Goal: Transaction & Acquisition: Download file/media

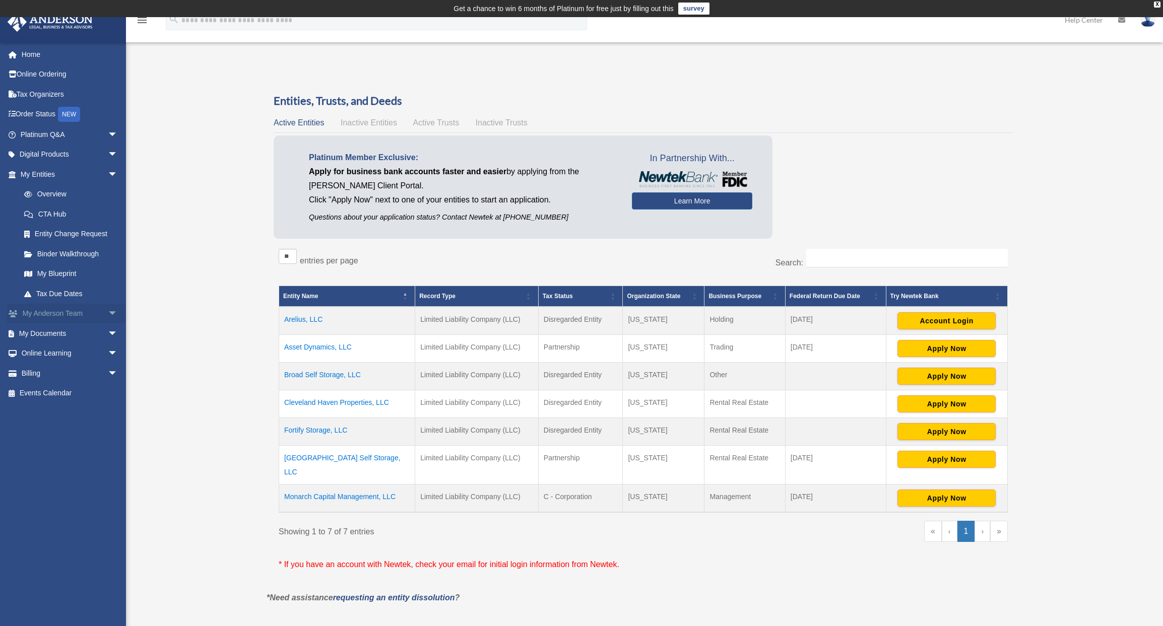
click at [108, 310] on span "arrow_drop_down" at bounding box center [118, 314] width 20 height 21
click at [108, 393] on span "arrow_drop_down" at bounding box center [118, 393] width 20 height 21
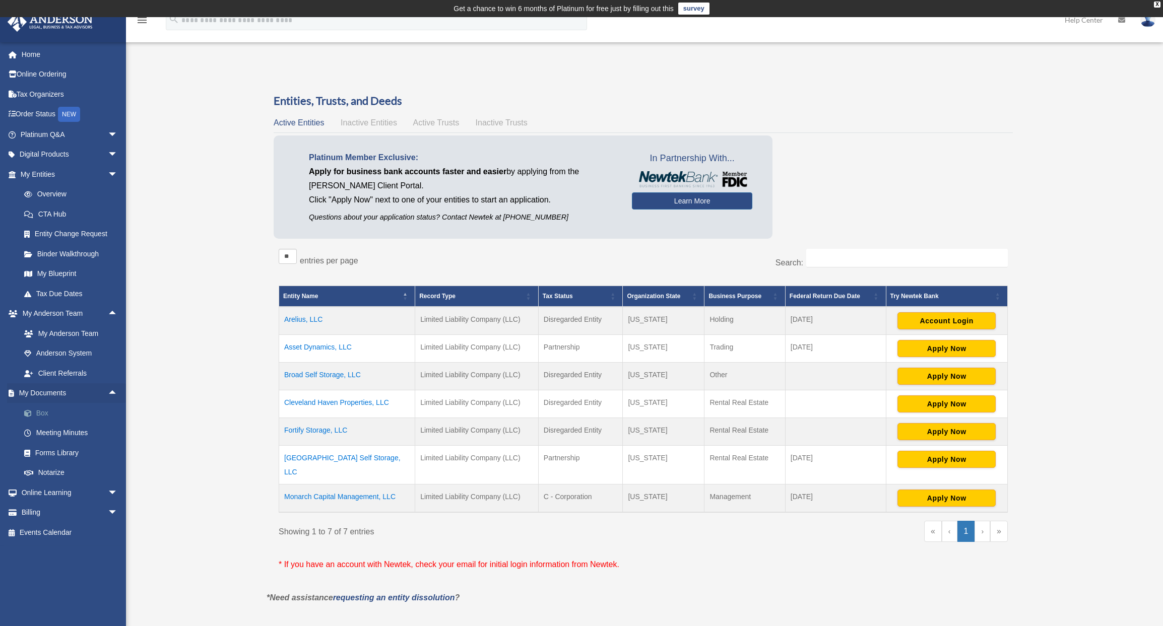
click at [52, 413] on link "Box" at bounding box center [73, 413] width 119 height 20
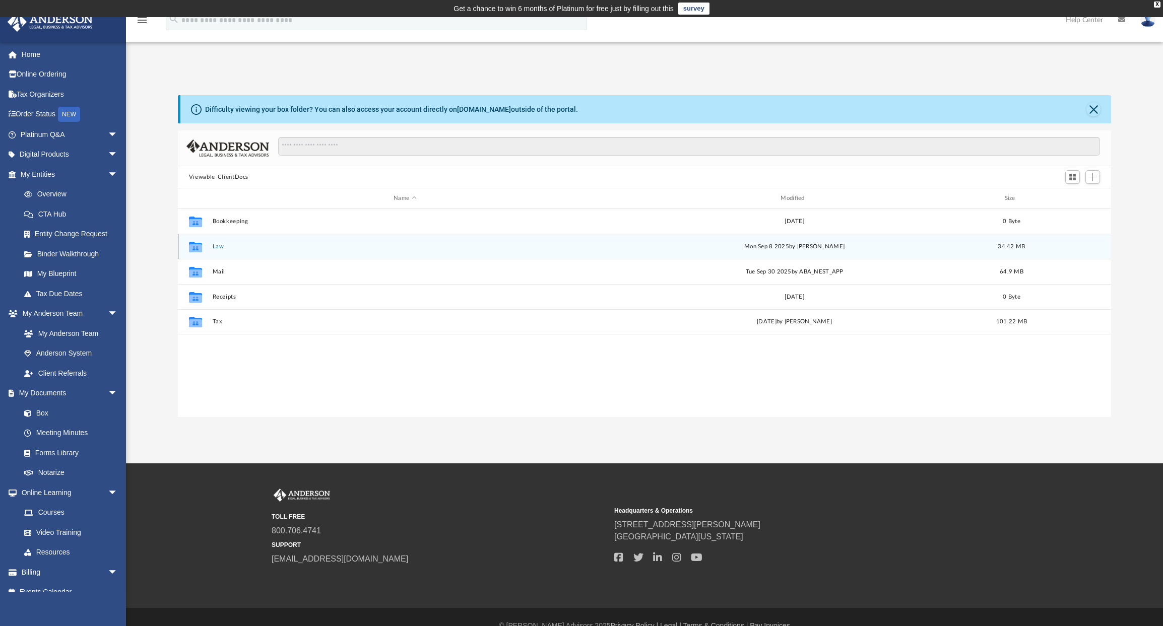
scroll to position [222, 926]
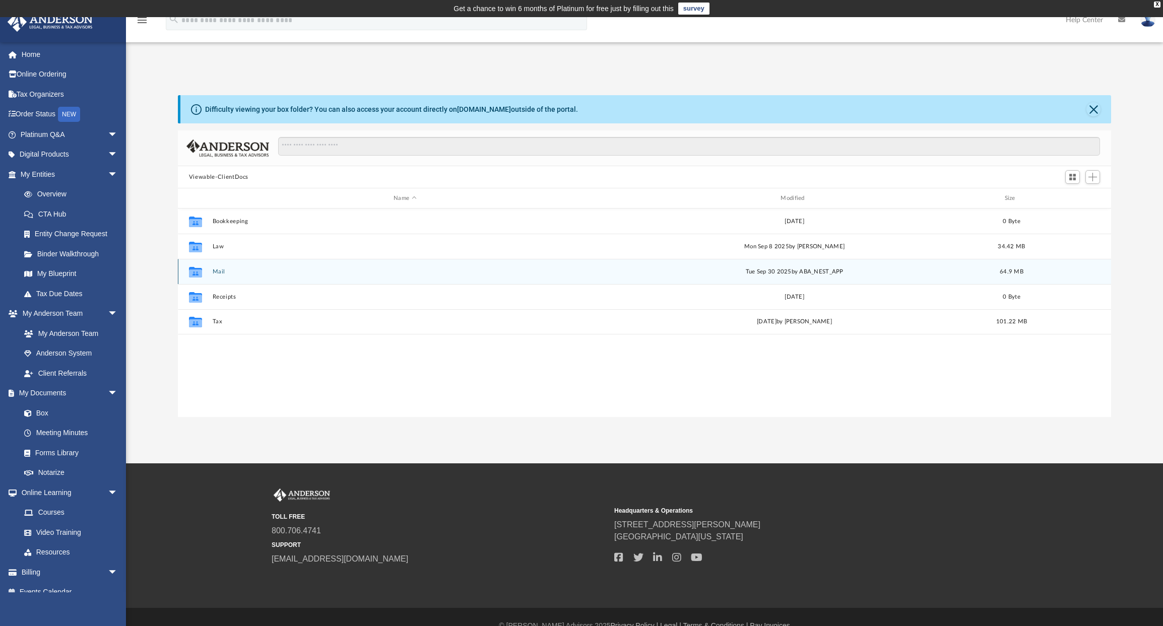
click at [216, 273] on button "Mail" at bounding box center [404, 272] width 385 height 7
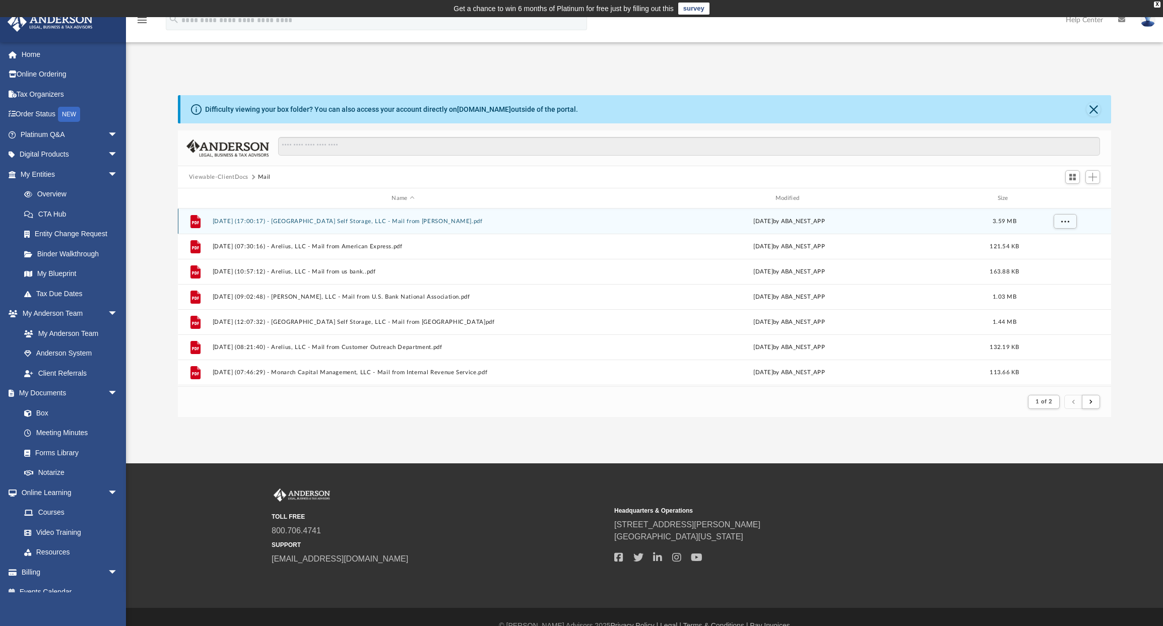
scroll to position [191, 926]
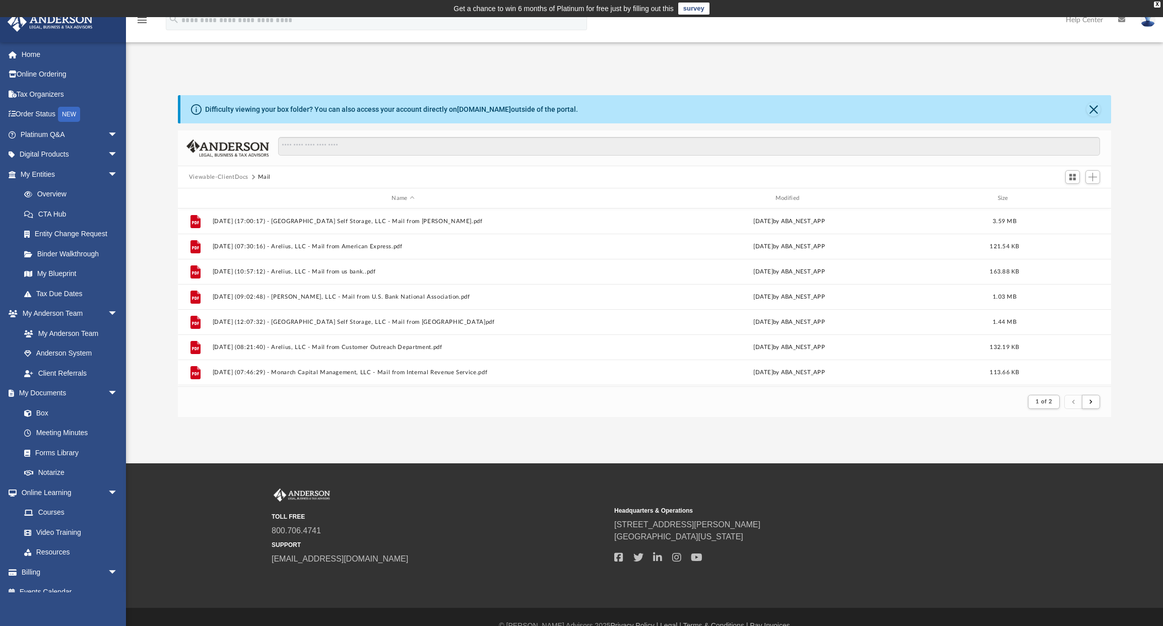
click at [231, 176] on button "Viewable-ClientDocs" at bounding box center [218, 177] width 59 height 9
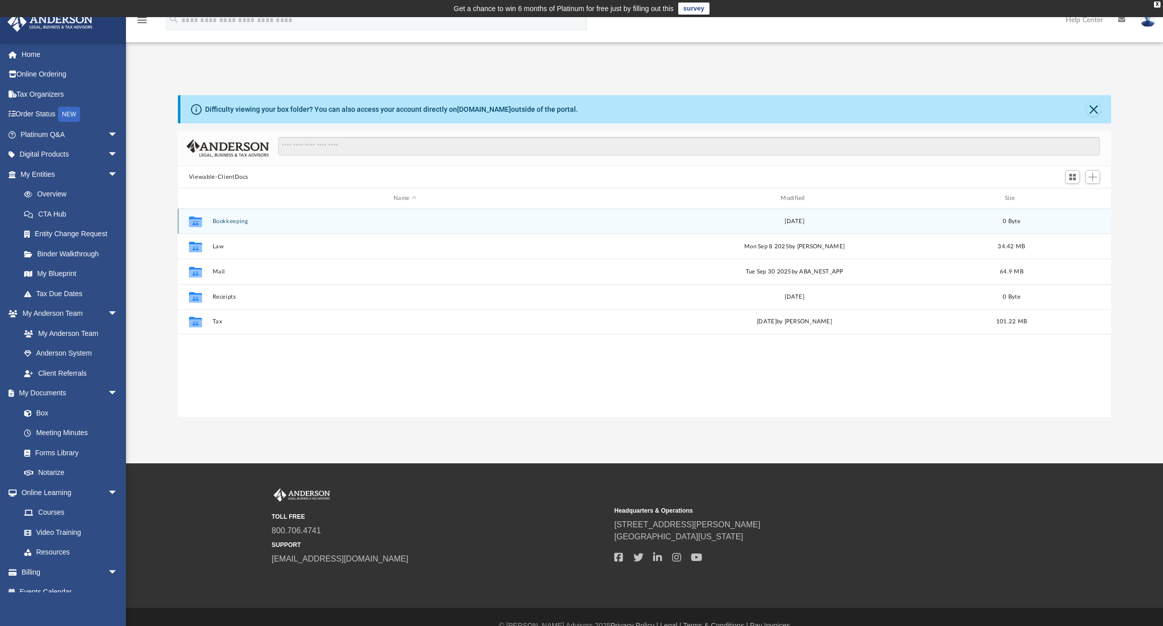
scroll to position [222, 926]
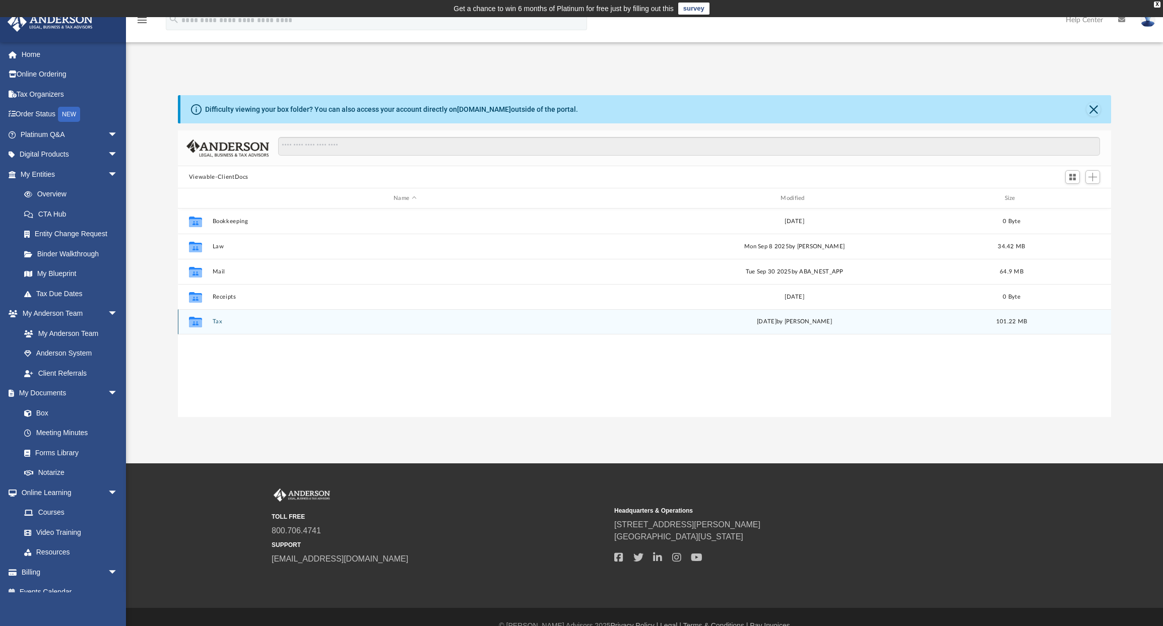
click at [219, 321] on button "Tax" at bounding box center [404, 321] width 385 height 7
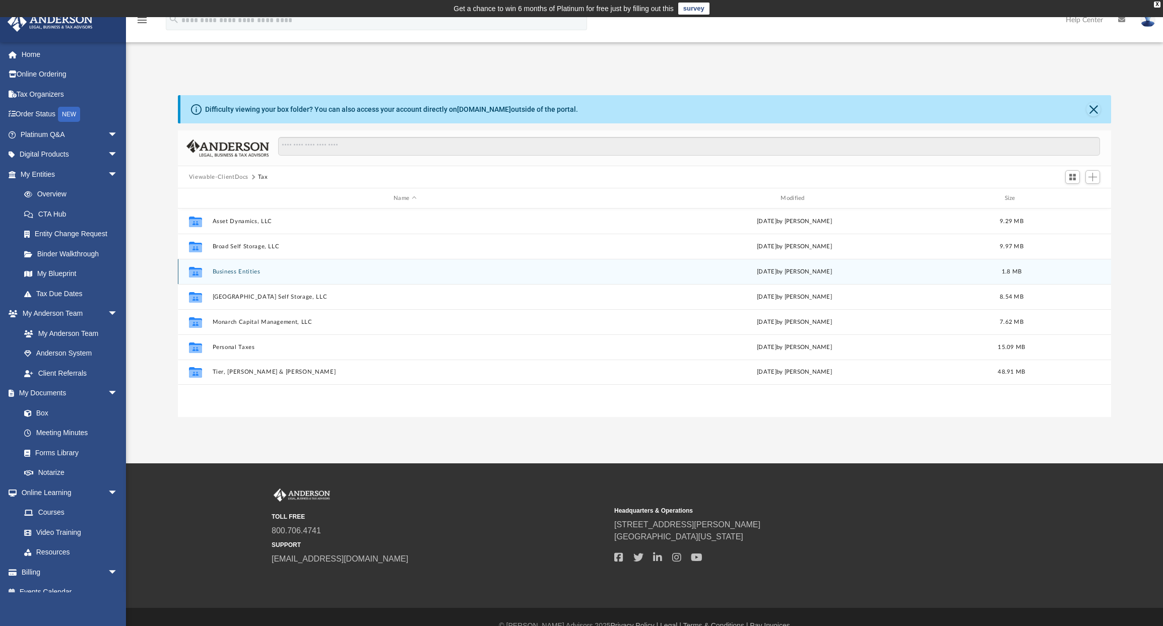
click at [255, 273] on button "Business Entities" at bounding box center [404, 272] width 385 height 7
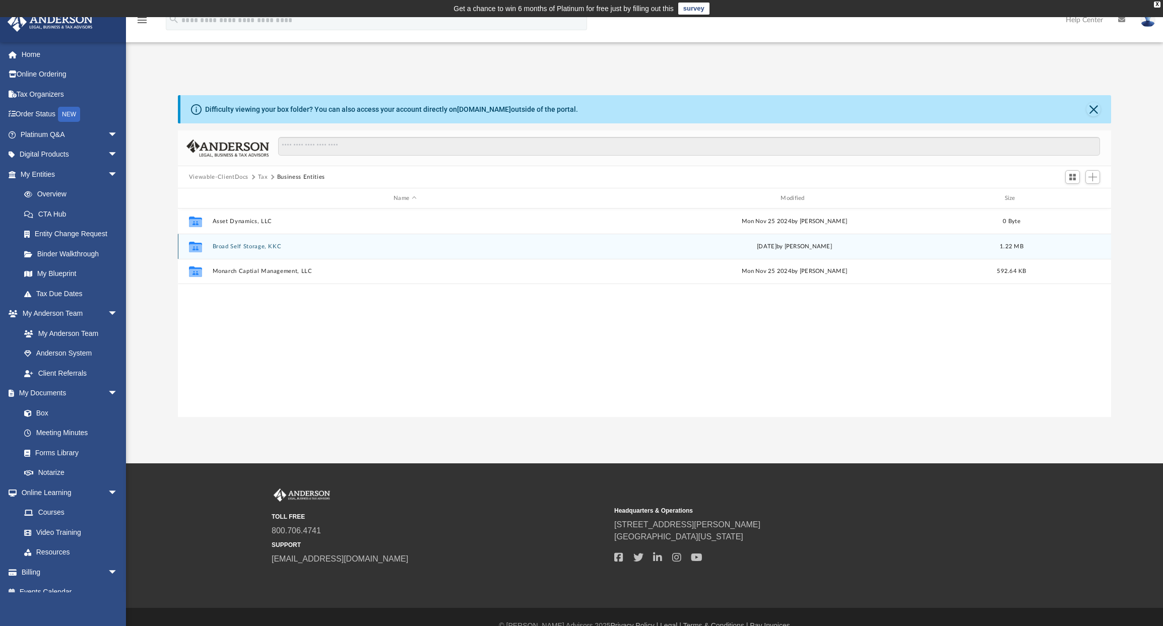
click at [259, 248] on button "Broad Self Storage, KKC" at bounding box center [404, 246] width 385 height 7
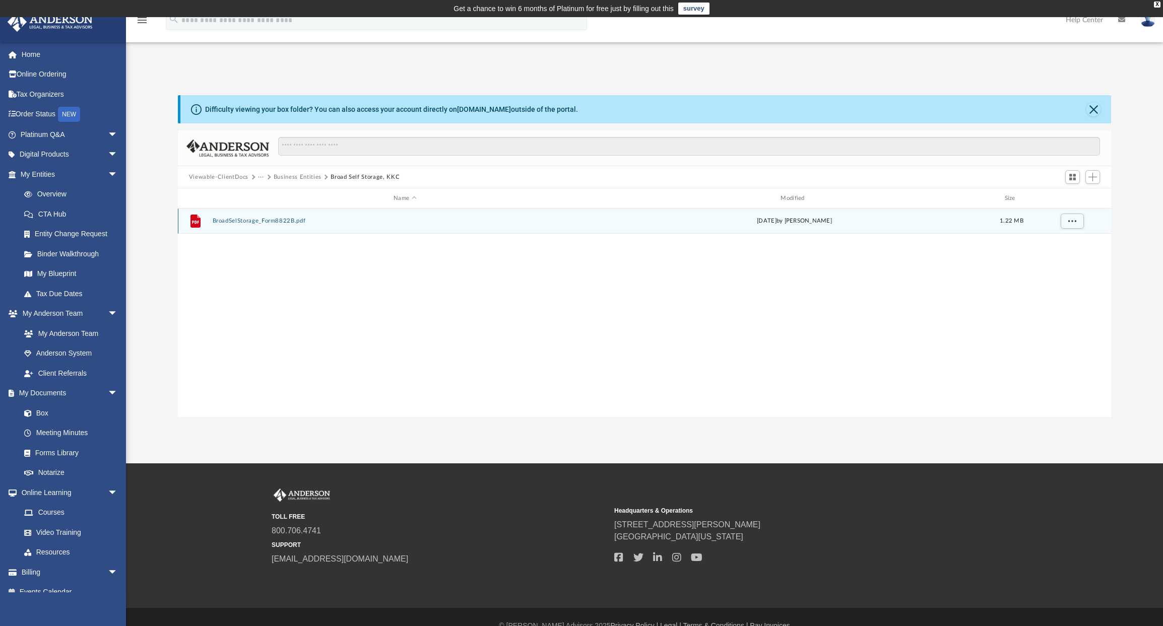
click at [261, 222] on button "BroadSelStorage_Form8822B.pdf" at bounding box center [404, 221] width 385 height 7
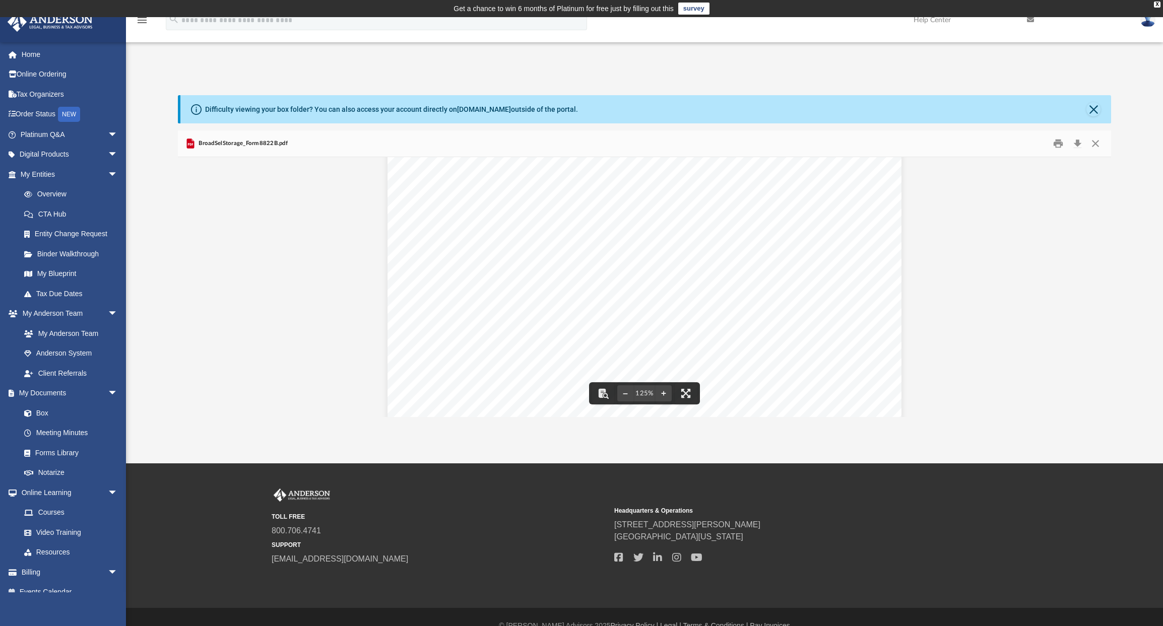
scroll to position [0, 0]
click at [1099, 147] on button "Close" at bounding box center [1095, 144] width 18 height 16
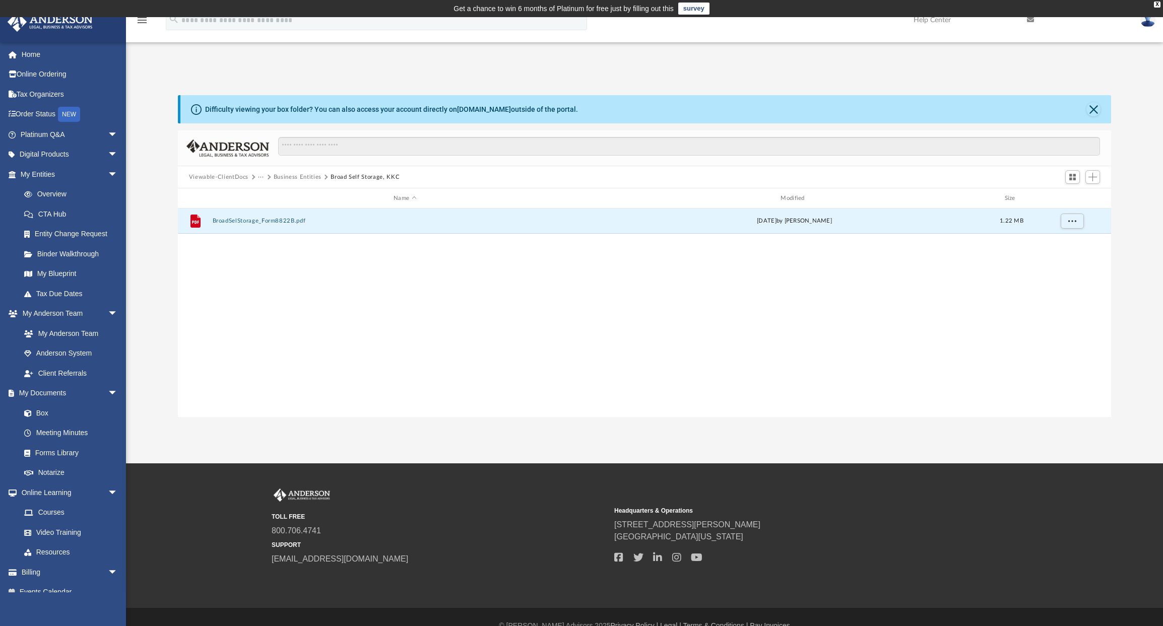
click at [305, 177] on button "Business Entities" at bounding box center [298, 177] width 48 height 9
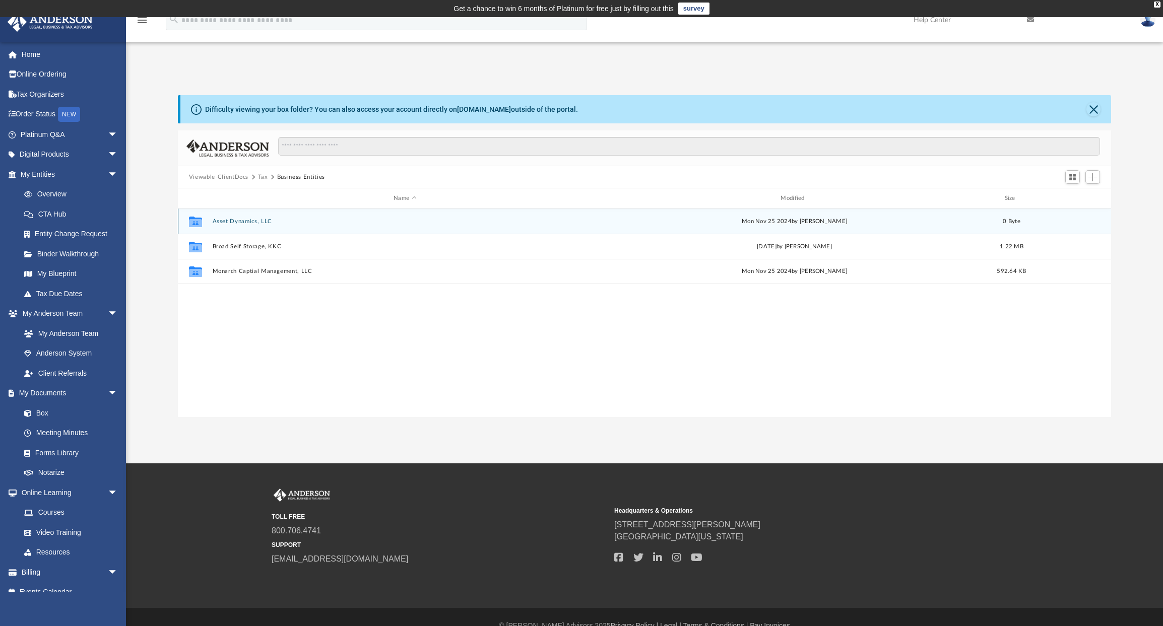
click at [230, 221] on button "Asset Dynamics, LLC" at bounding box center [404, 221] width 385 height 7
click at [230, 222] on button "2024 Supporting docs" at bounding box center [404, 221] width 385 height 7
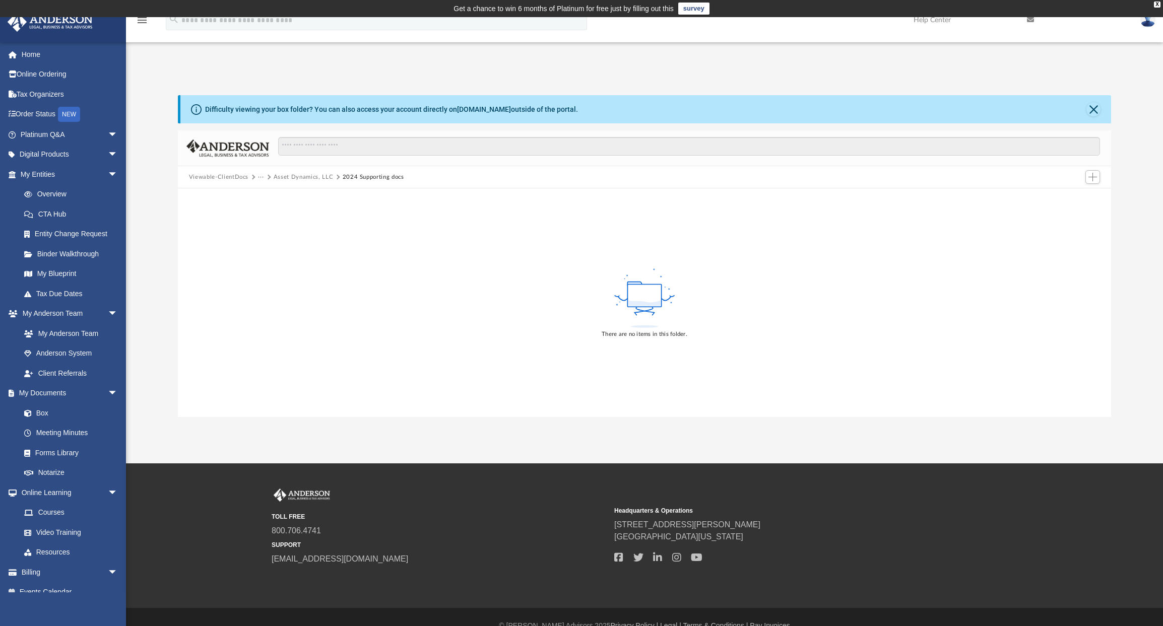
click at [301, 176] on button "Asset Dynamics, LLC" at bounding box center [303, 177] width 59 height 9
click at [278, 179] on button "Business Entities" at bounding box center [298, 177] width 48 height 9
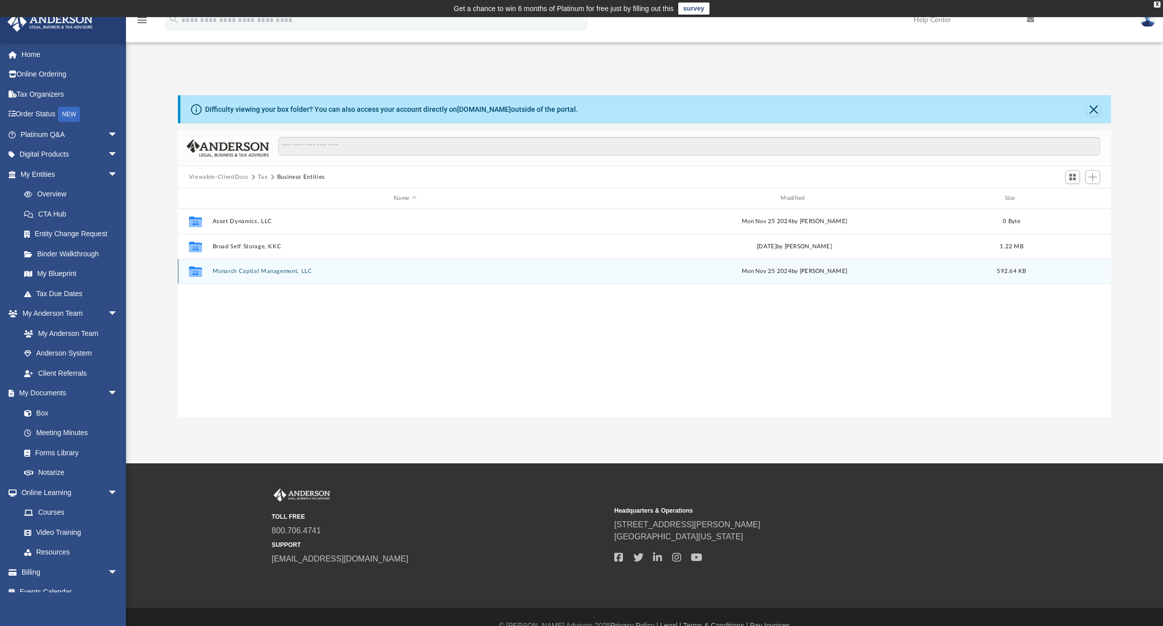
click at [256, 272] on button "Monarch Captial Management, LLC" at bounding box center [404, 271] width 385 height 7
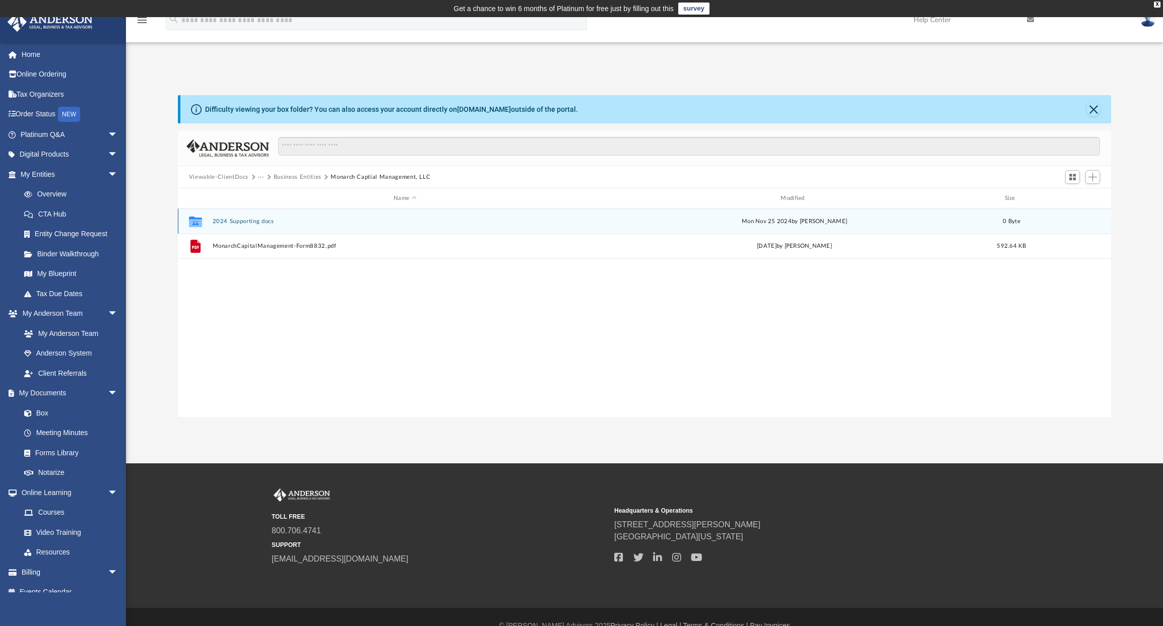
click at [246, 222] on button "2024 Supporting docs" at bounding box center [404, 221] width 385 height 7
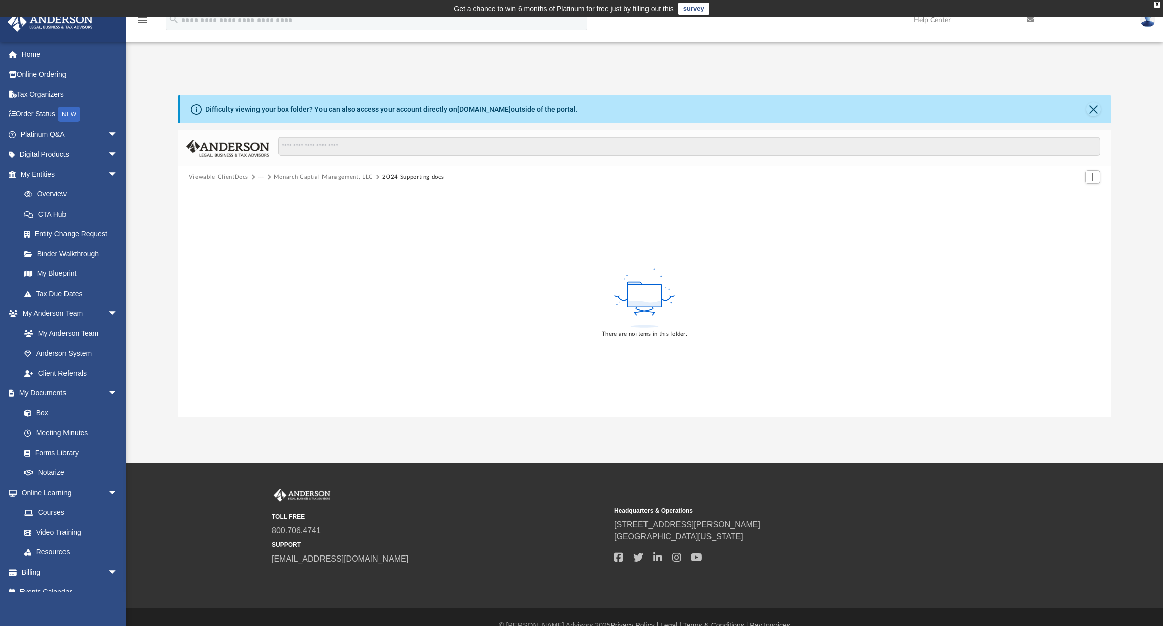
click at [348, 178] on button "Monarch Captial Management, LLC" at bounding box center [324, 177] width 100 height 9
click at [277, 176] on button "Business Entities" at bounding box center [298, 177] width 48 height 9
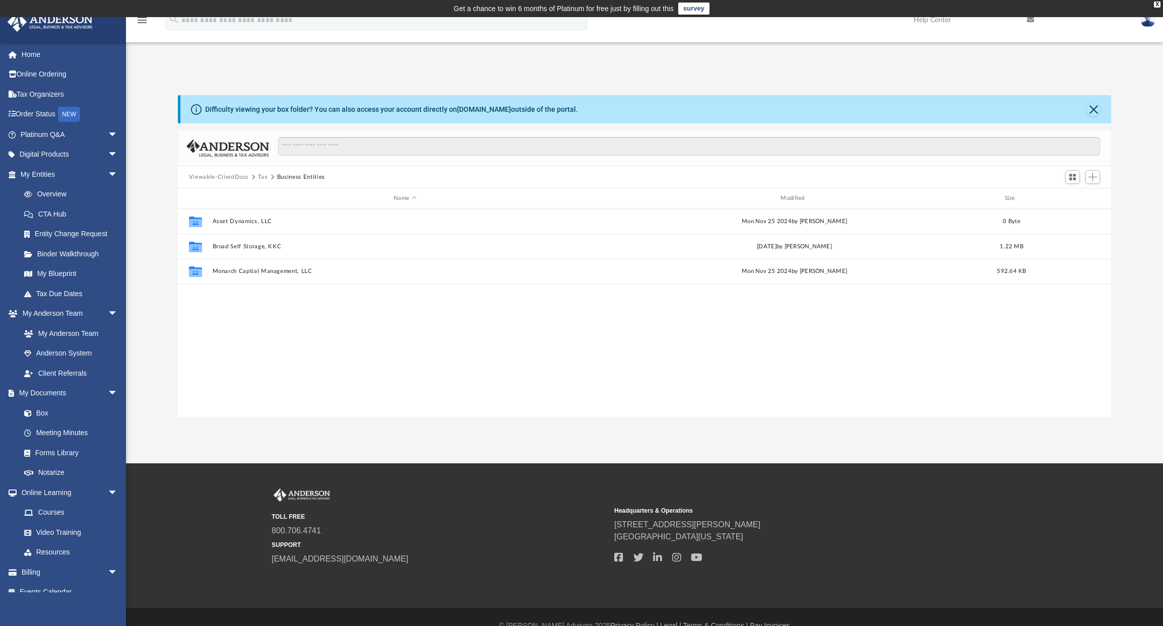
click at [262, 179] on button "Tax" at bounding box center [263, 177] width 10 height 9
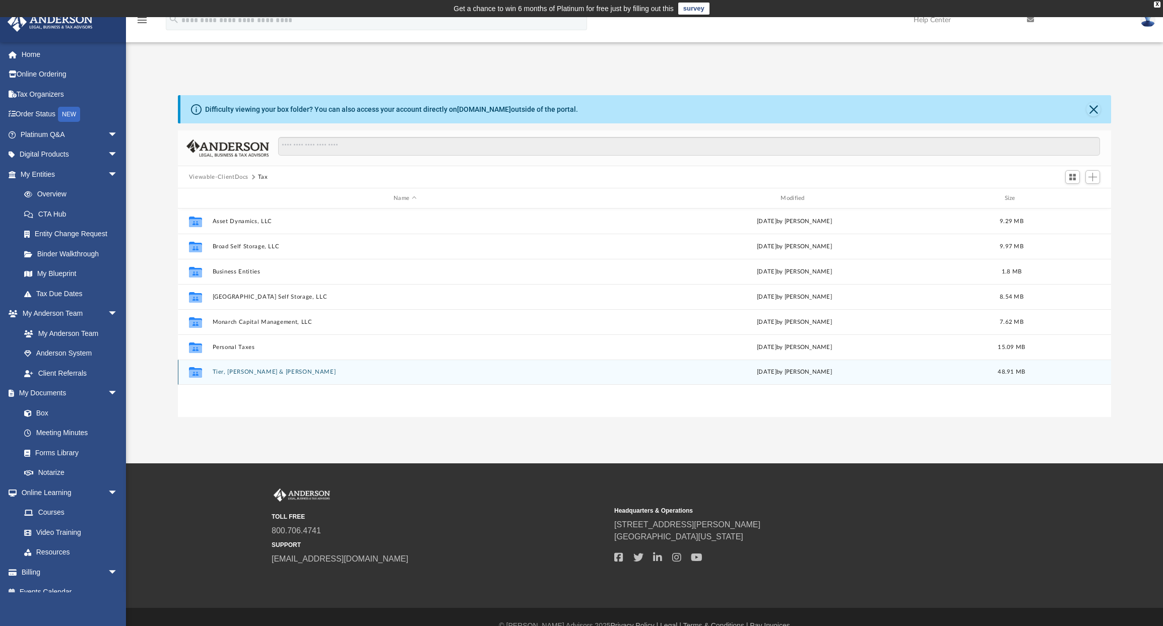
click at [252, 375] on button "Tier, Michael & Sachs, Amy" at bounding box center [404, 372] width 385 height 7
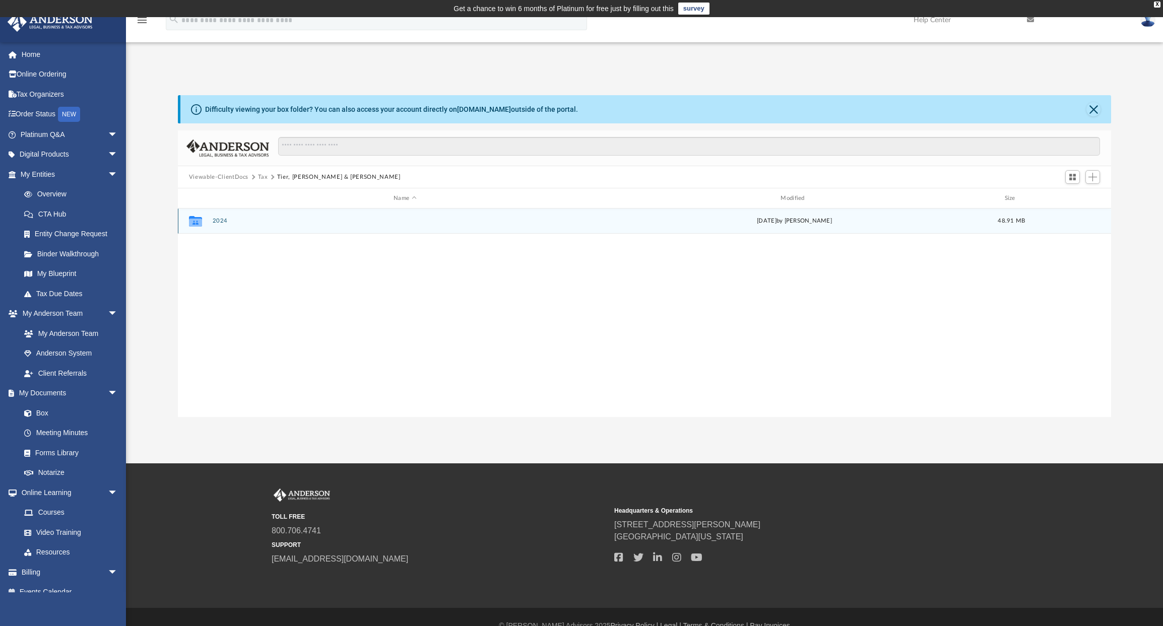
click at [222, 226] on div "Collaborated Folder 2024 Tue Jul 15 2025 by Alex Price 48.91 MB" at bounding box center [644, 221] width 933 height 25
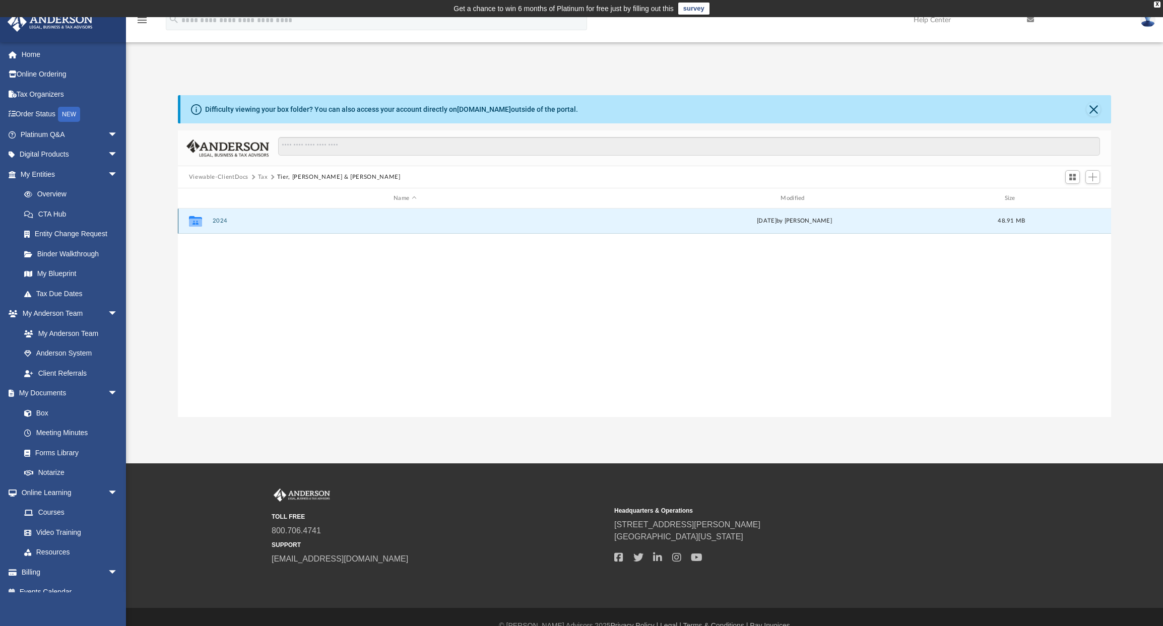
click at [222, 222] on button "2024" at bounding box center [404, 221] width 385 height 7
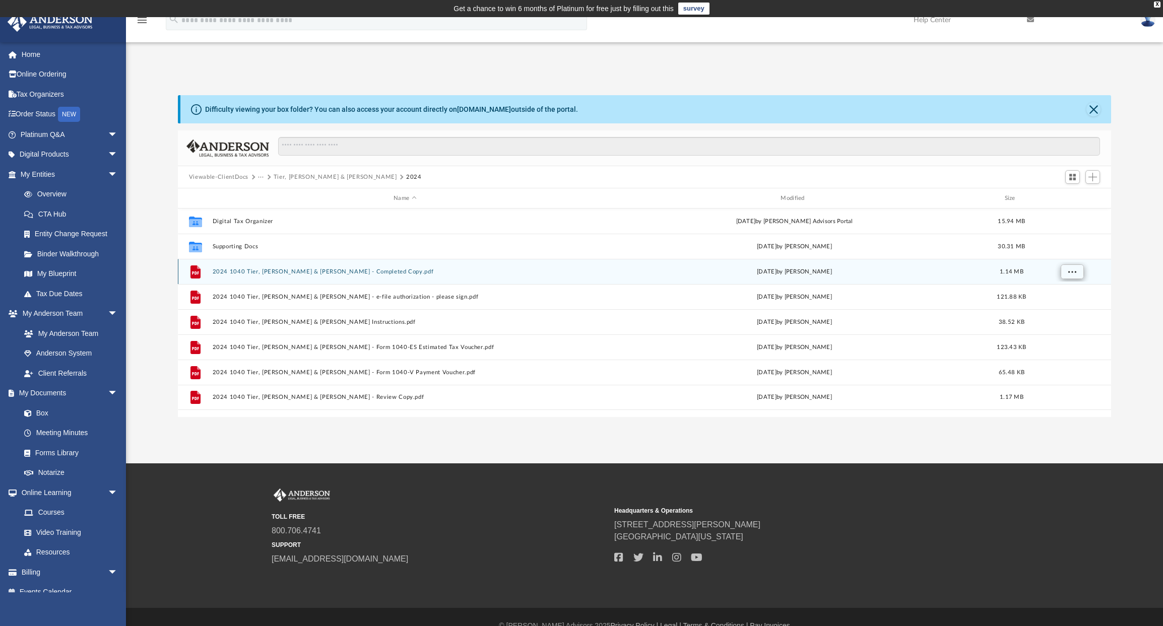
click at [1070, 270] on span "More options" at bounding box center [1071, 272] width 8 height 6
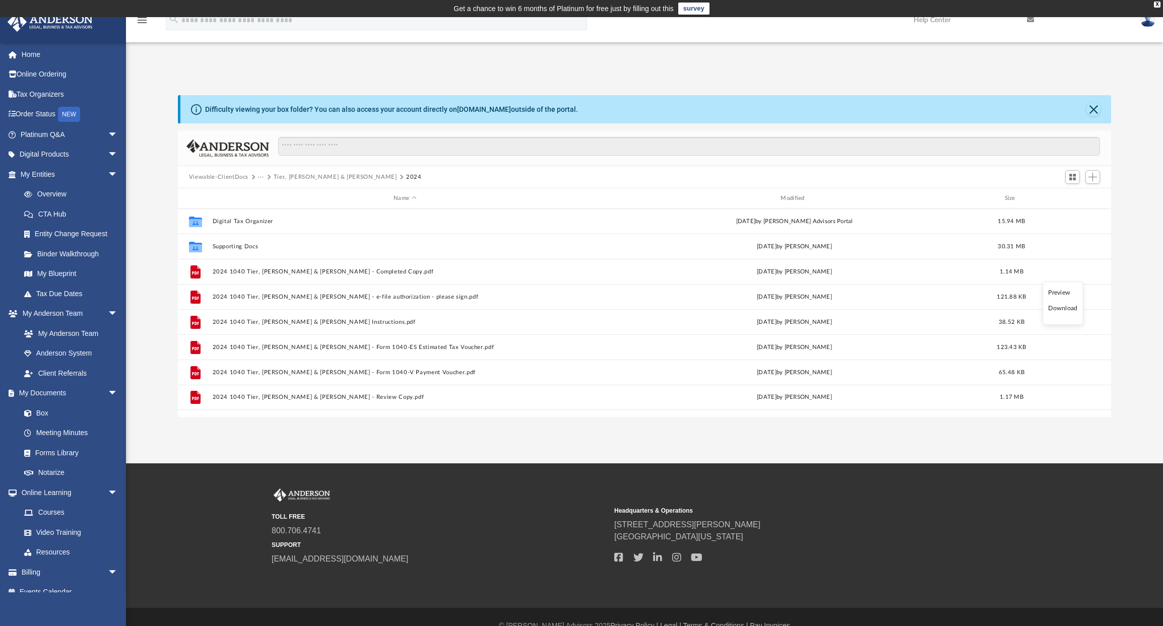
click at [1068, 310] on li "Download" at bounding box center [1062, 308] width 29 height 11
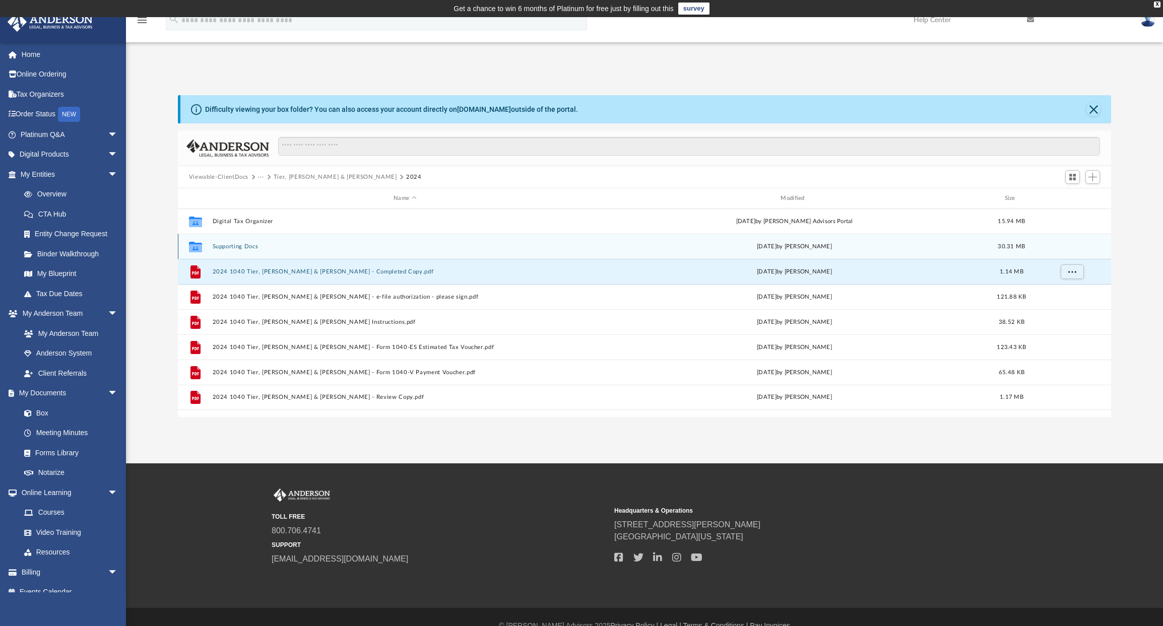
click at [245, 250] on div "Collaborated Folder Supporting Docs Wed Apr 30 2025 by Michael Tier 30.31 MB" at bounding box center [644, 246] width 933 height 25
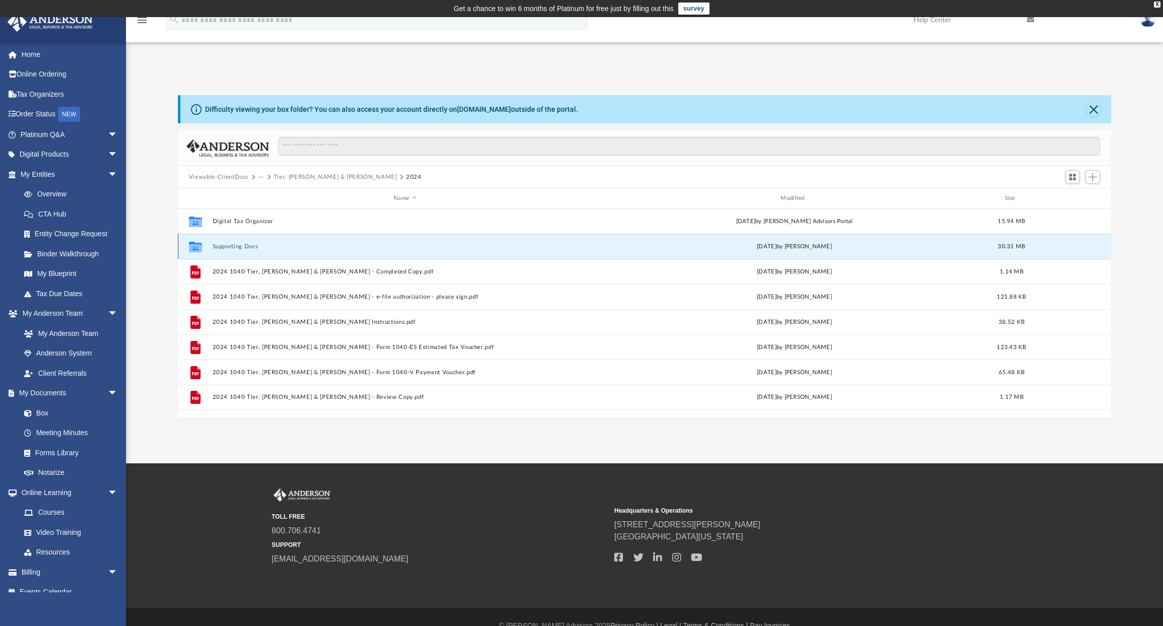
click at [245, 250] on div "Collaborated Folder Supporting Docs Wed Apr 30 2025 by Michael Tier 30.31 MB" at bounding box center [644, 246] width 933 height 25
click at [247, 248] on button "Supporting Docs" at bounding box center [404, 246] width 385 height 7
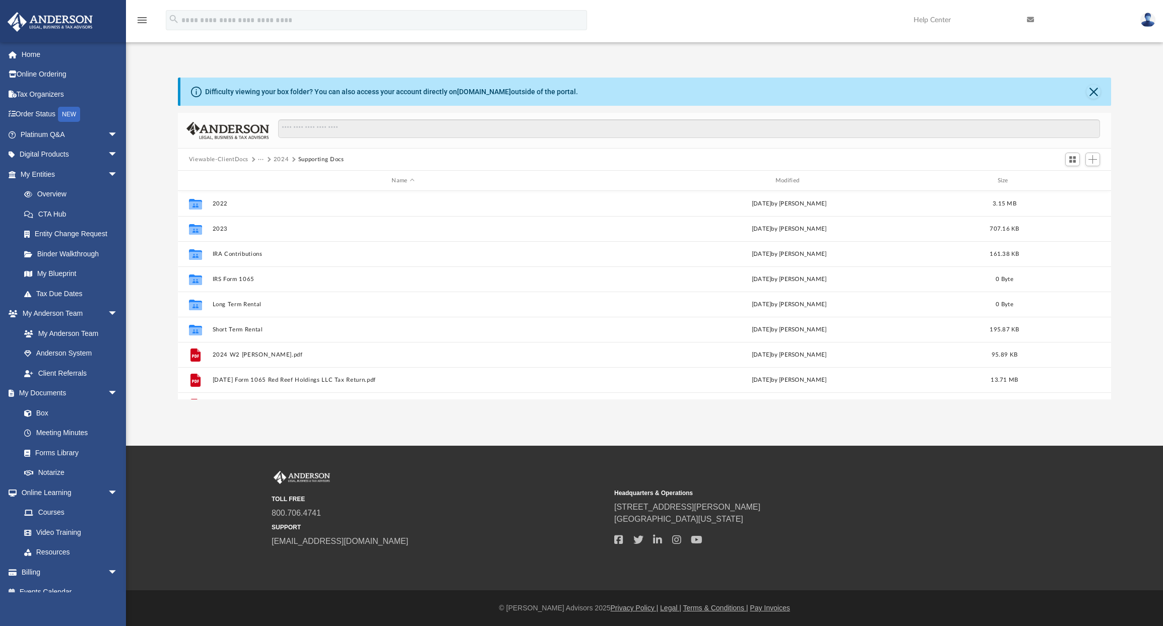
scroll to position [0, 0]
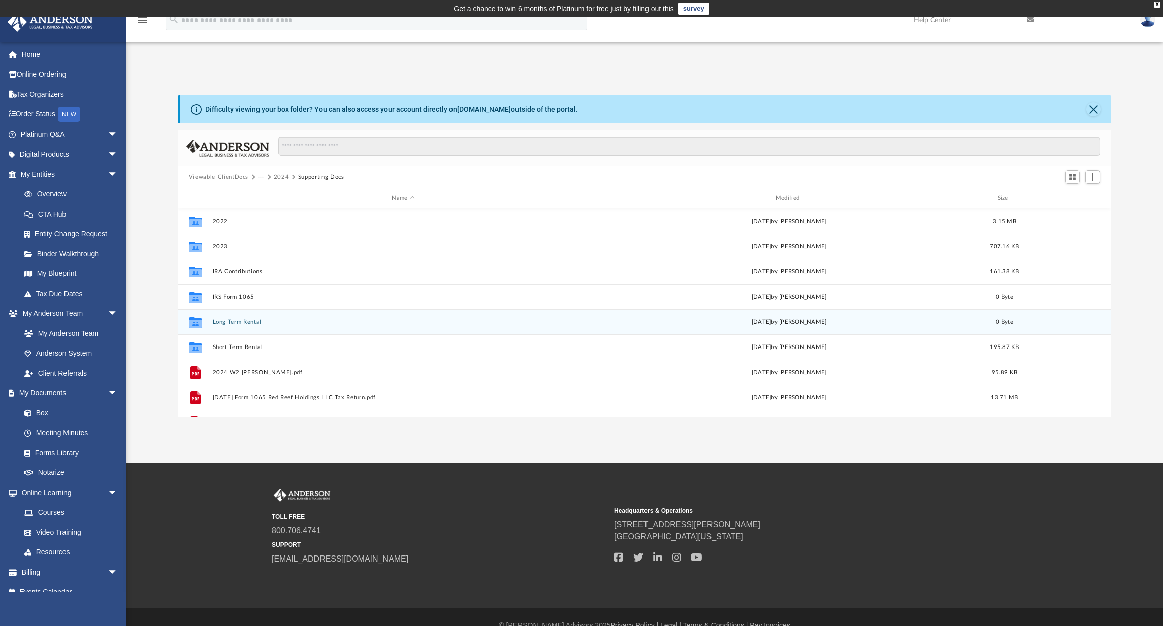
click at [251, 319] on button "Long Term Rental" at bounding box center [402, 322] width 381 height 7
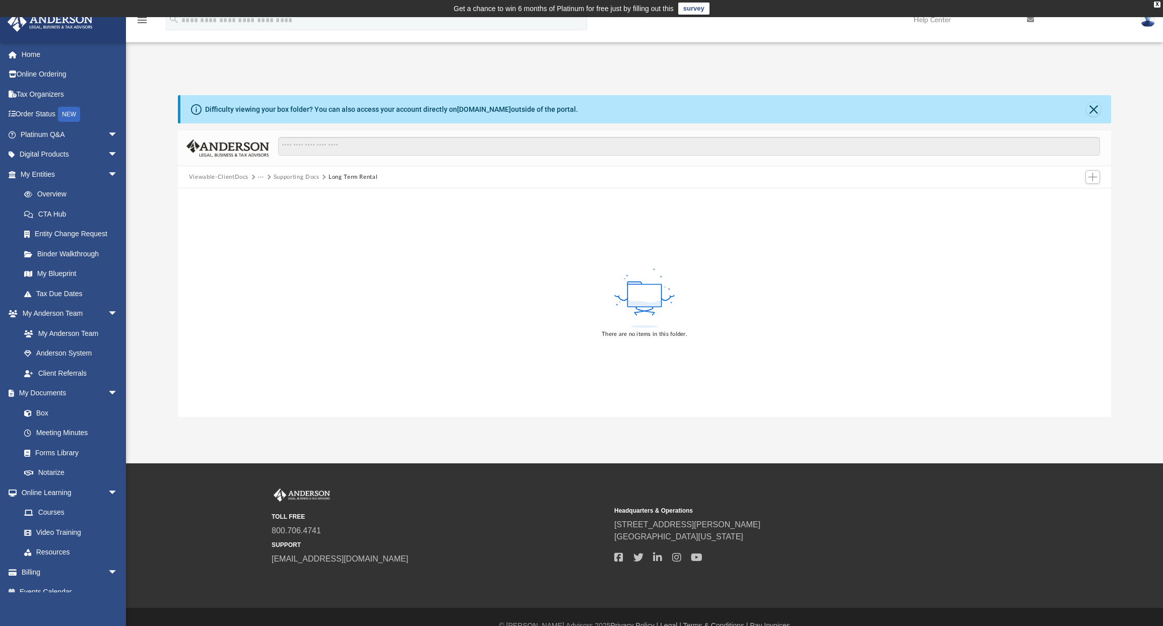
click at [290, 177] on button "Supporting Docs" at bounding box center [297, 177] width 46 height 9
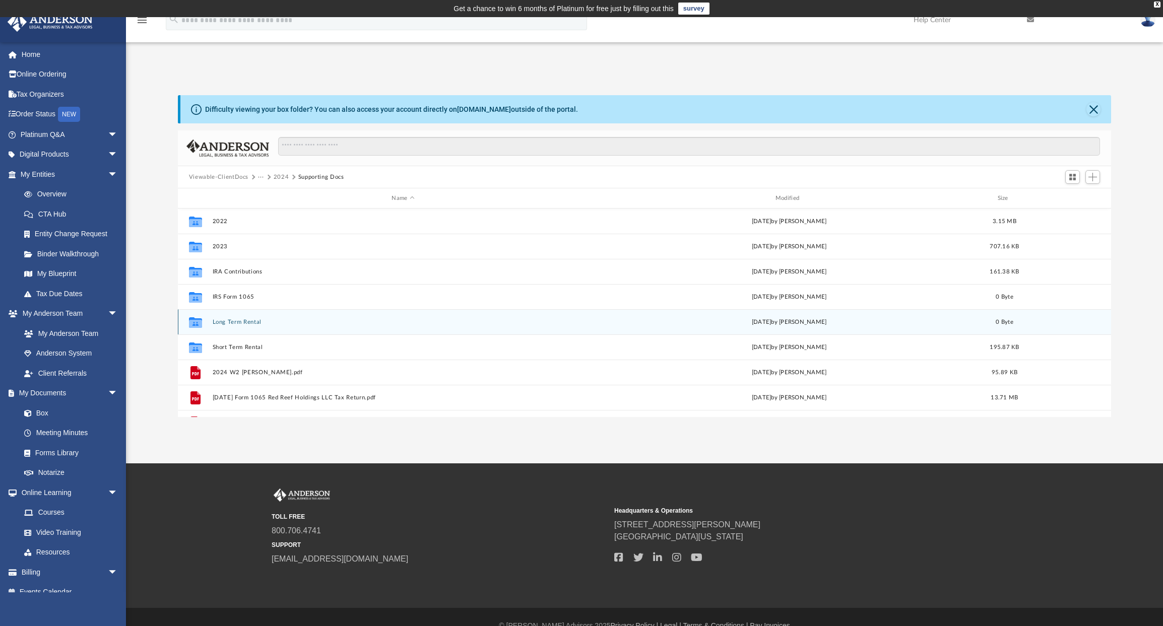
scroll to position [222, 926]
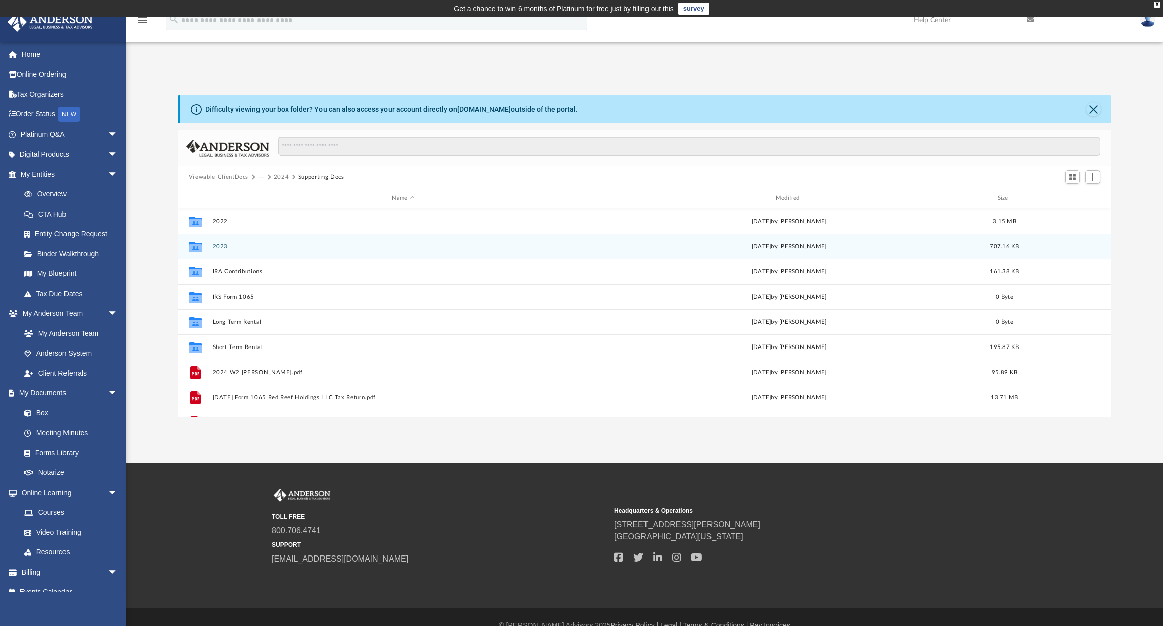
click at [215, 245] on button "2023" at bounding box center [402, 246] width 381 height 7
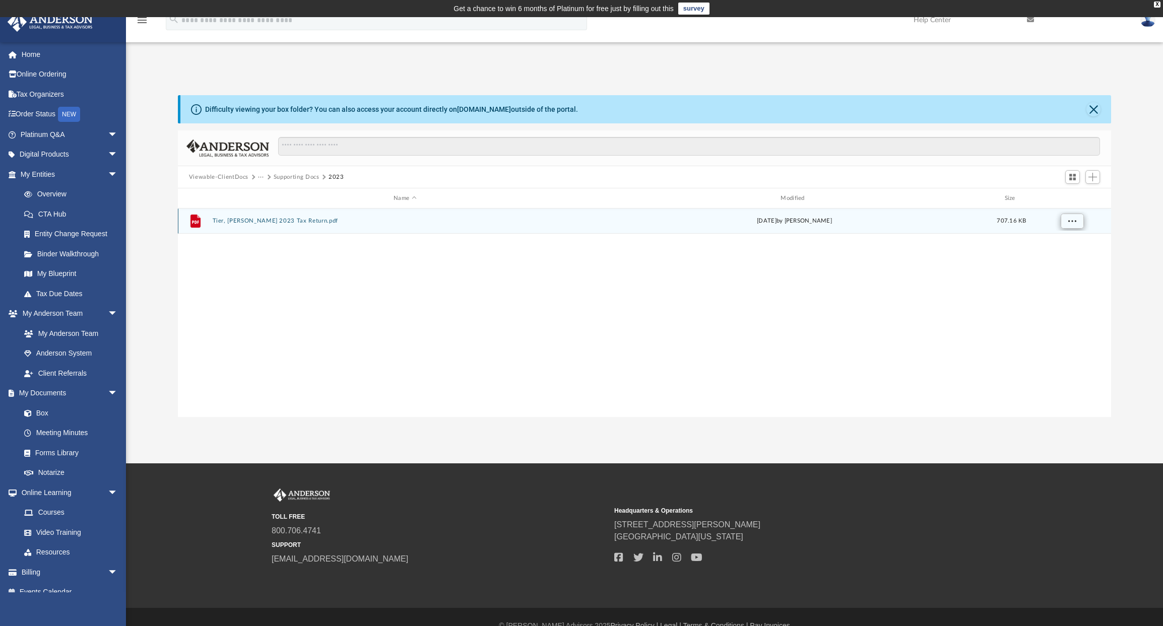
click at [1068, 222] on span "More options" at bounding box center [1071, 221] width 8 height 6
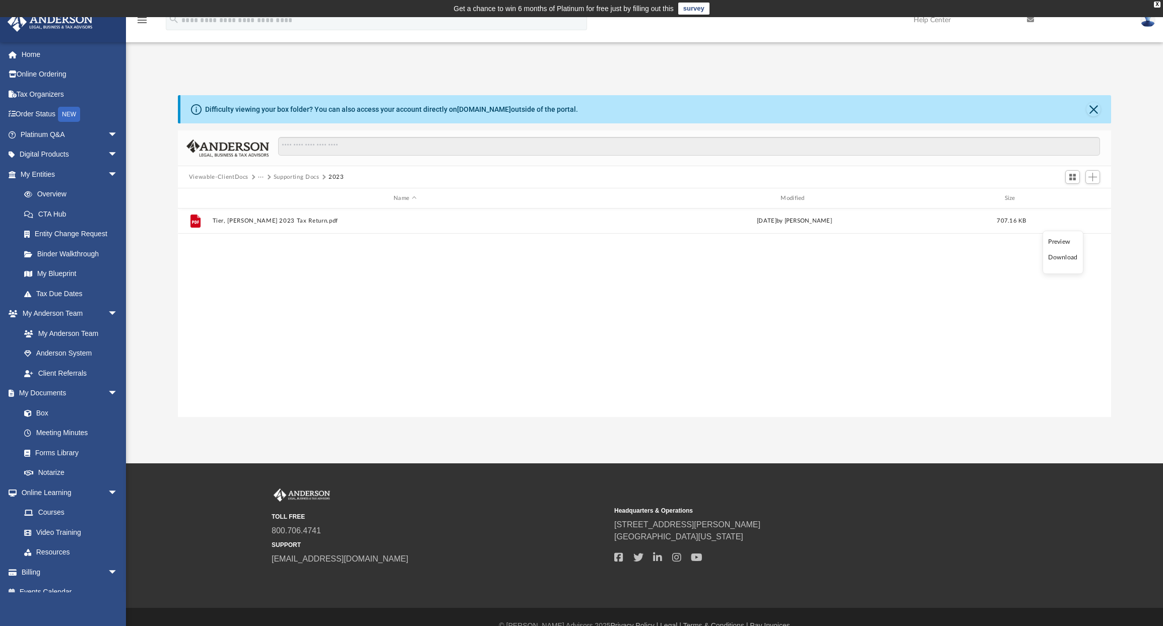
click at [1067, 261] on li "Download" at bounding box center [1062, 257] width 29 height 11
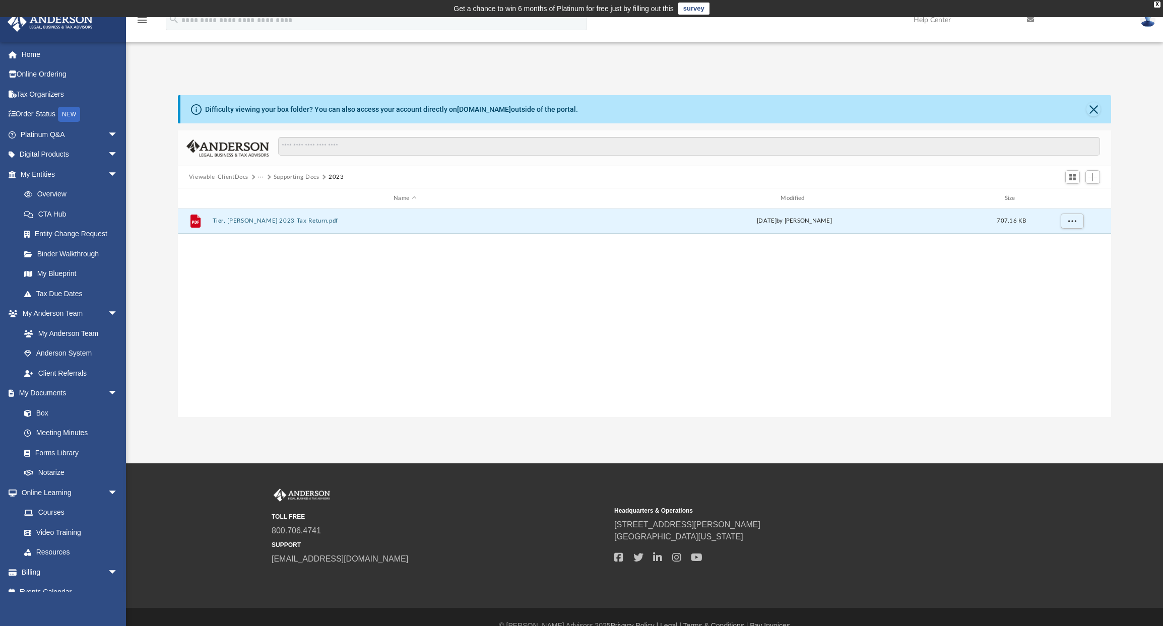
click at [290, 178] on button "Supporting Docs" at bounding box center [297, 177] width 46 height 9
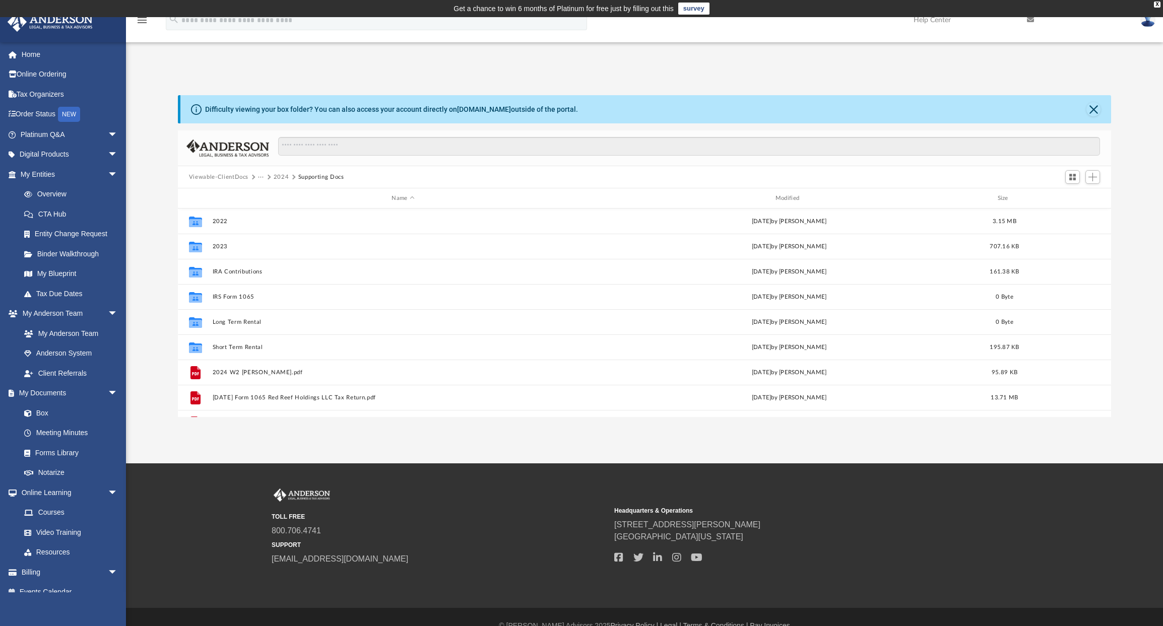
click at [258, 179] on button "···" at bounding box center [261, 177] width 7 height 9
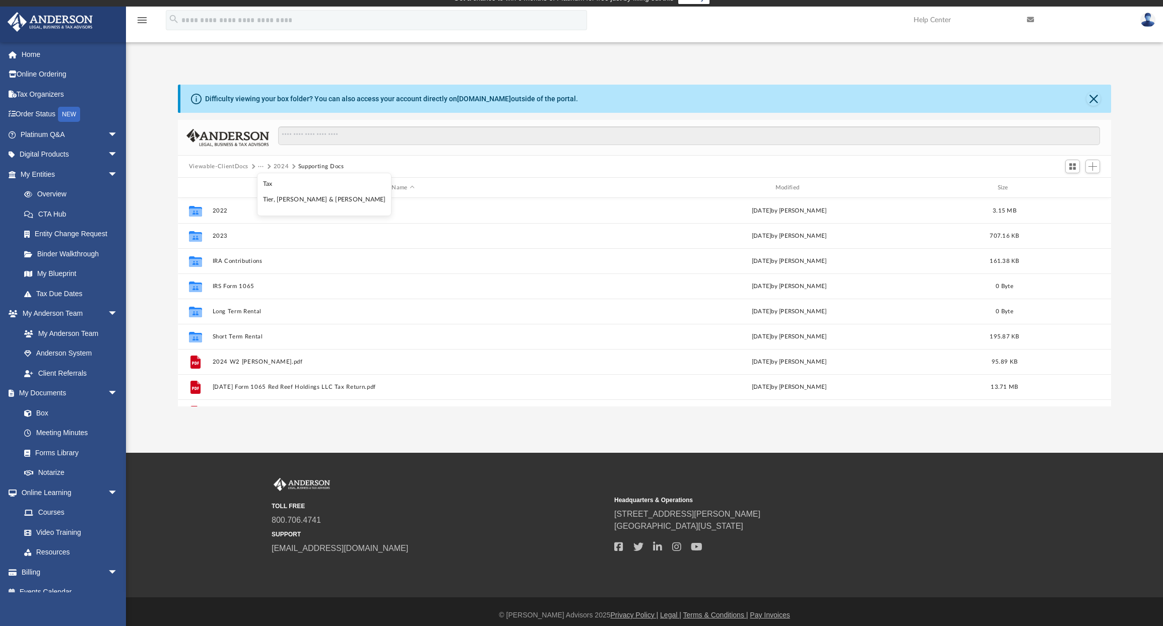
scroll to position [13, 0]
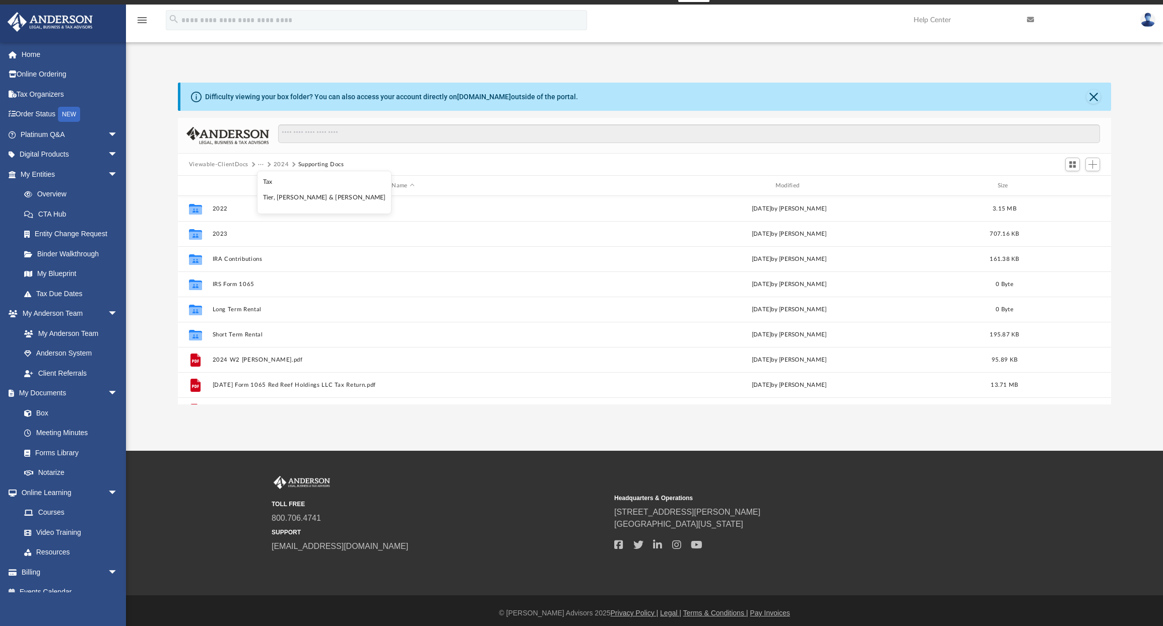
click at [271, 181] on li "Tax" at bounding box center [324, 182] width 123 height 11
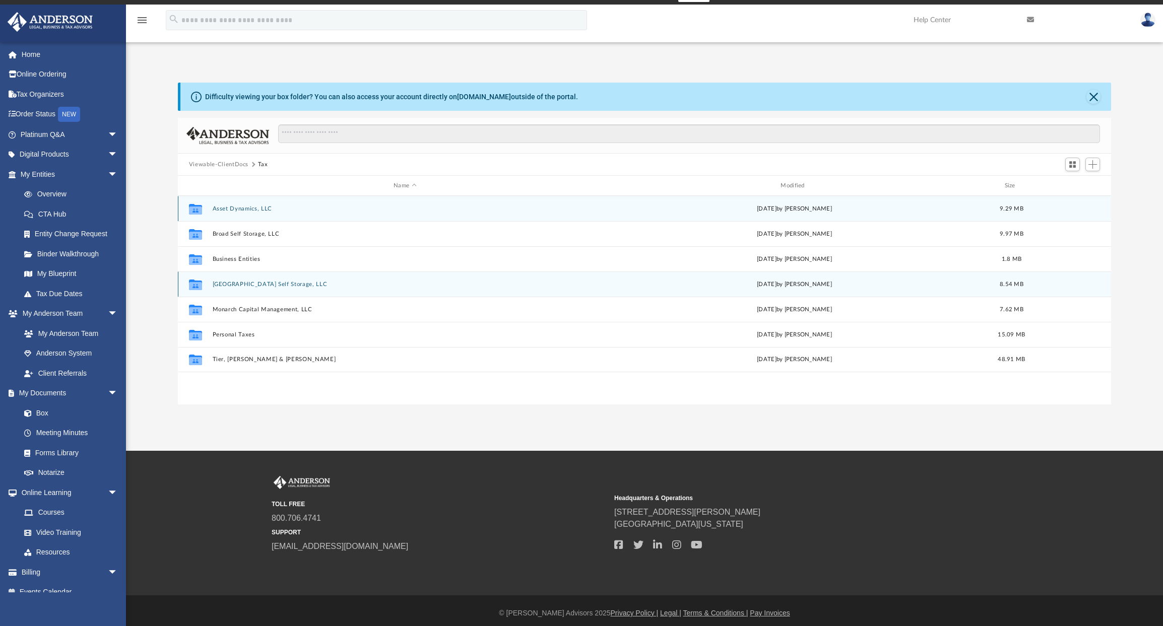
scroll to position [18, 0]
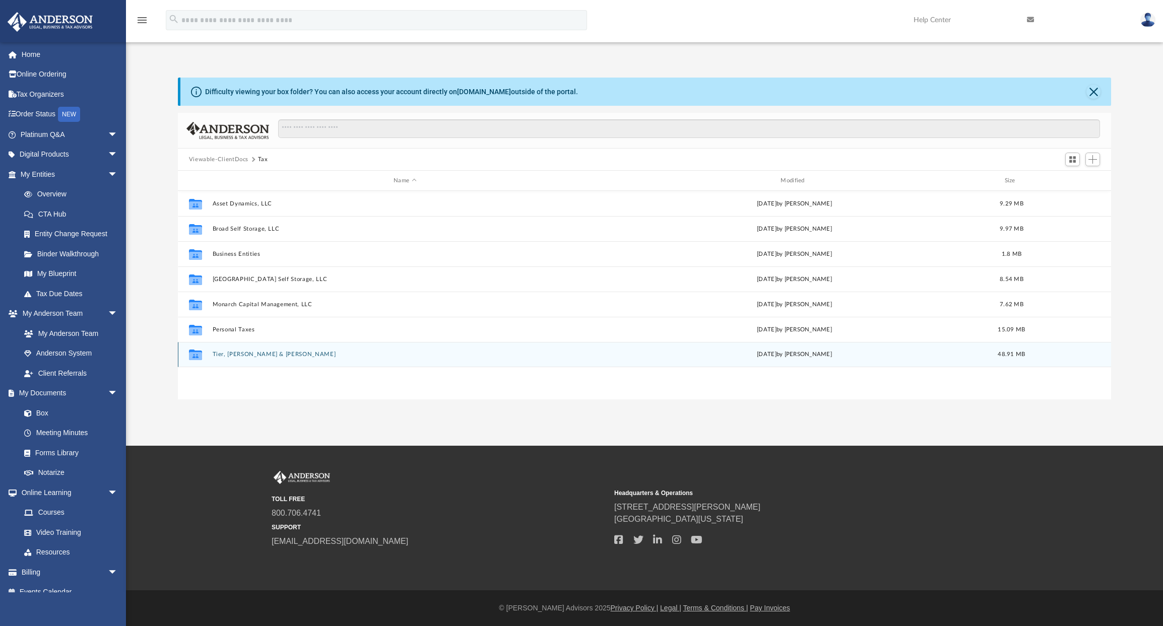
click at [246, 357] on button "Tier, Michael & Sachs, Amy" at bounding box center [404, 354] width 385 height 7
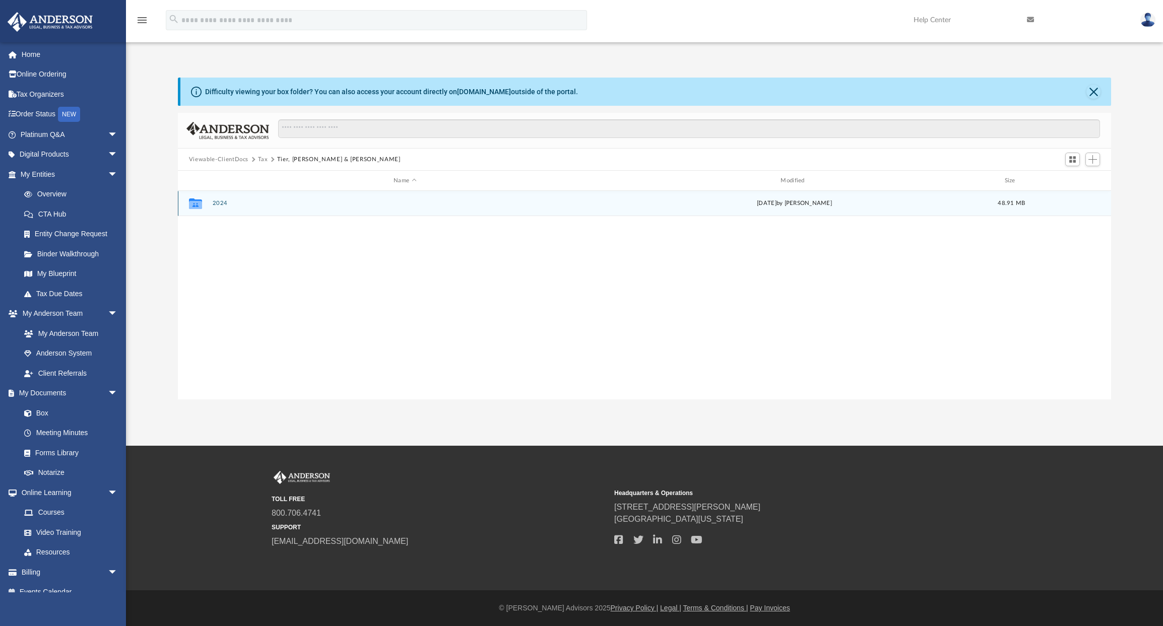
click at [226, 205] on button "2024" at bounding box center [404, 203] width 385 height 7
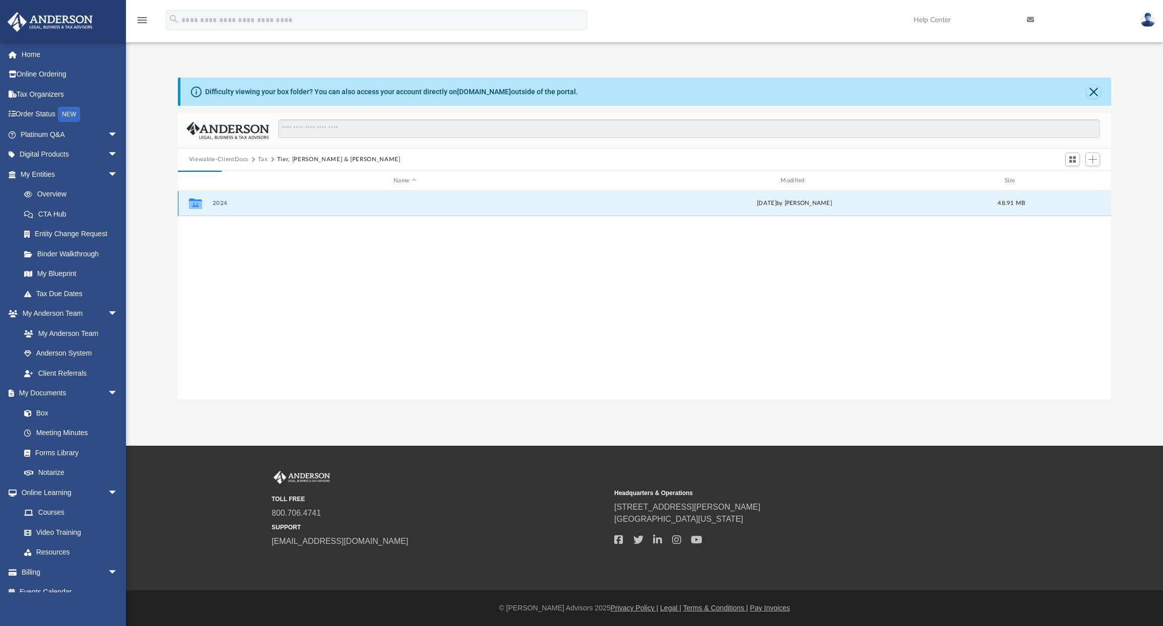
click at [226, 205] on button "2024" at bounding box center [404, 203] width 385 height 7
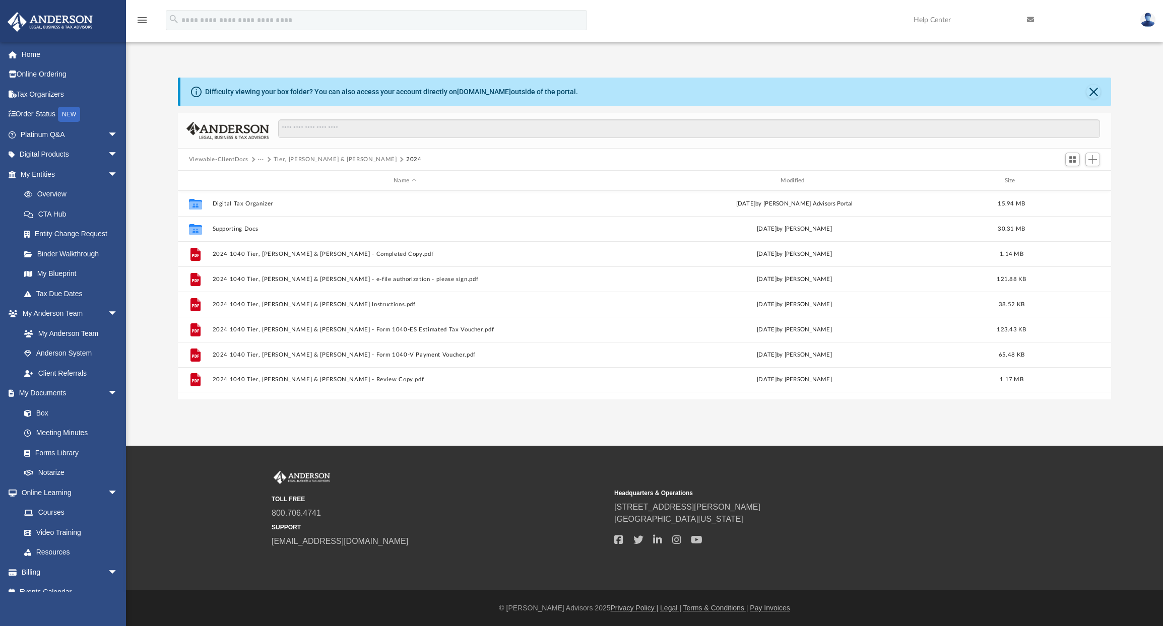
click at [260, 161] on button "···" at bounding box center [261, 159] width 7 height 9
click at [269, 177] on li "Tax" at bounding box center [268, 177] width 10 height 11
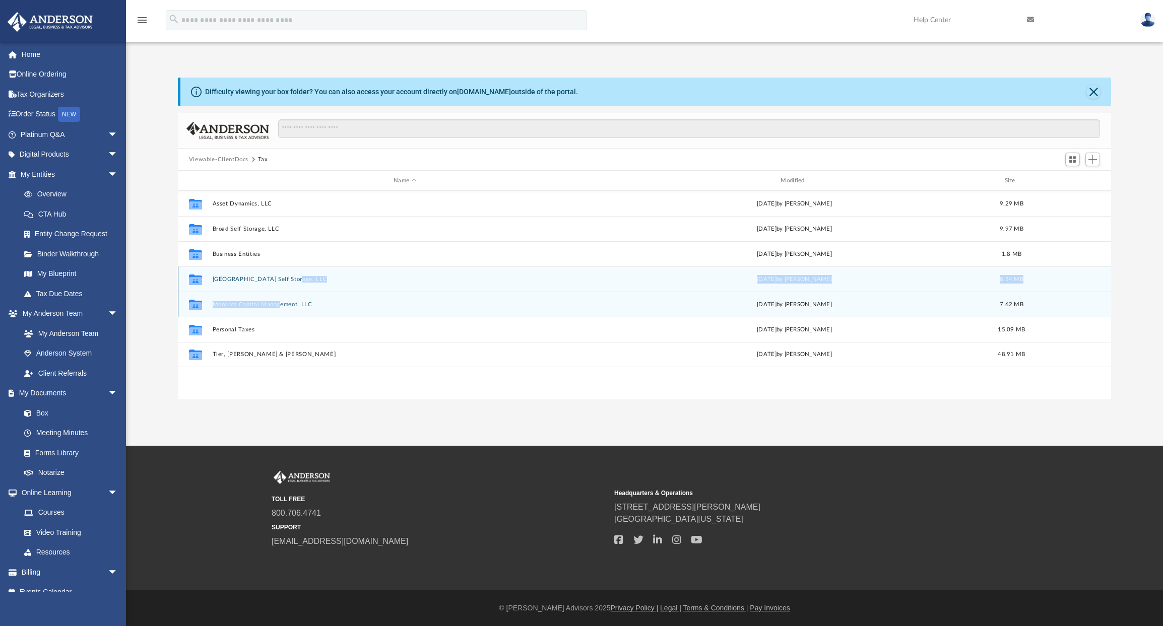
click at [278, 303] on div "Collaborated Folder Asset Dynamics, LLC Wed Apr 2 2025 by Alex Price 9.29 MB Co…" at bounding box center [644, 279] width 933 height 176
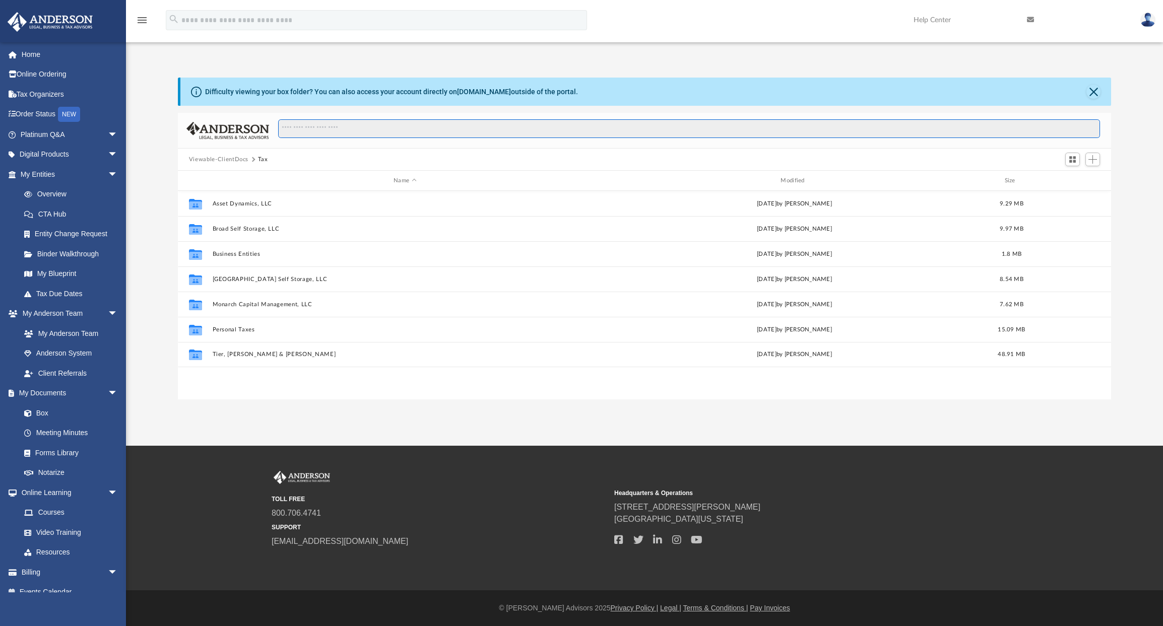
click at [434, 127] on input "Search files and folders" at bounding box center [689, 128] width 822 height 19
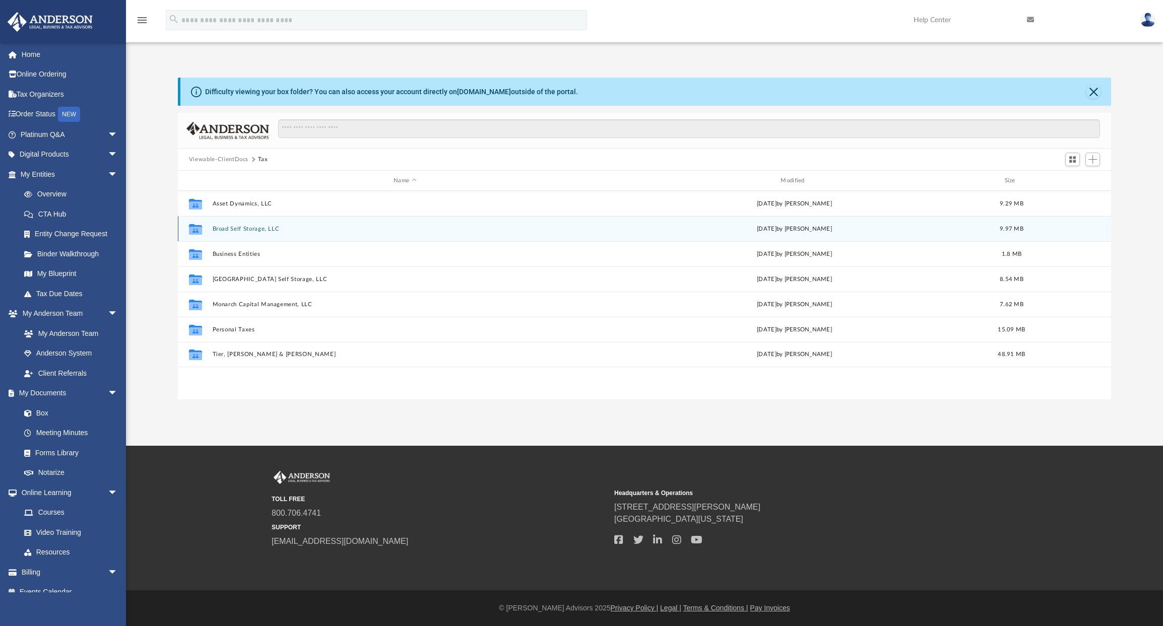
click at [265, 230] on button "Broad Self Storage, LLC" at bounding box center [404, 229] width 385 height 7
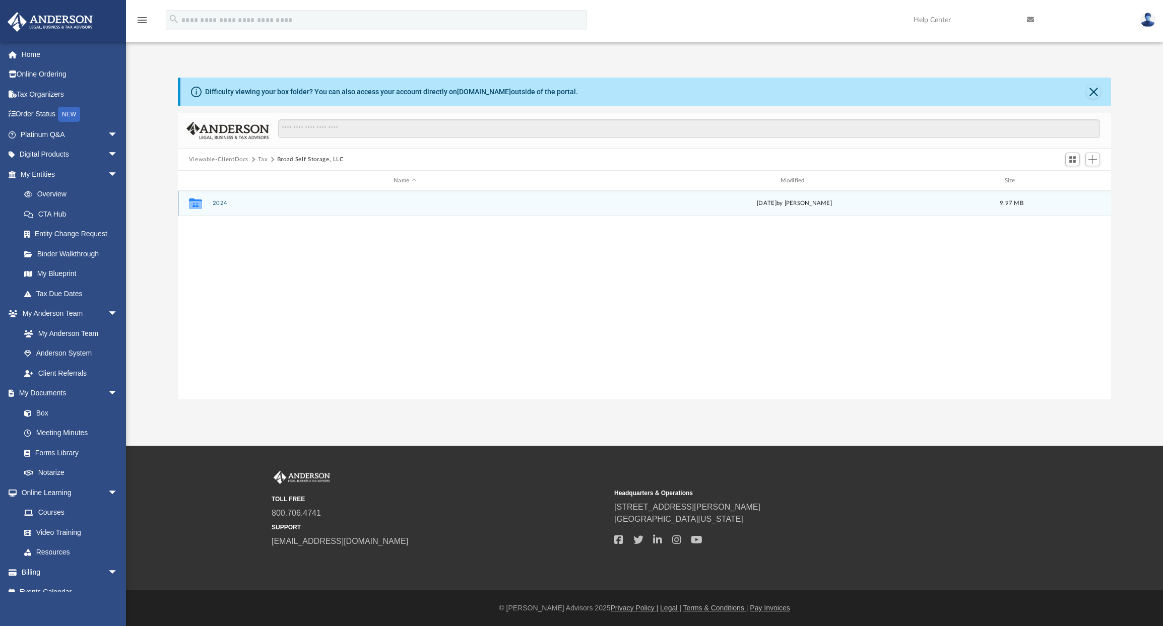
click at [221, 205] on button "2024" at bounding box center [404, 203] width 385 height 7
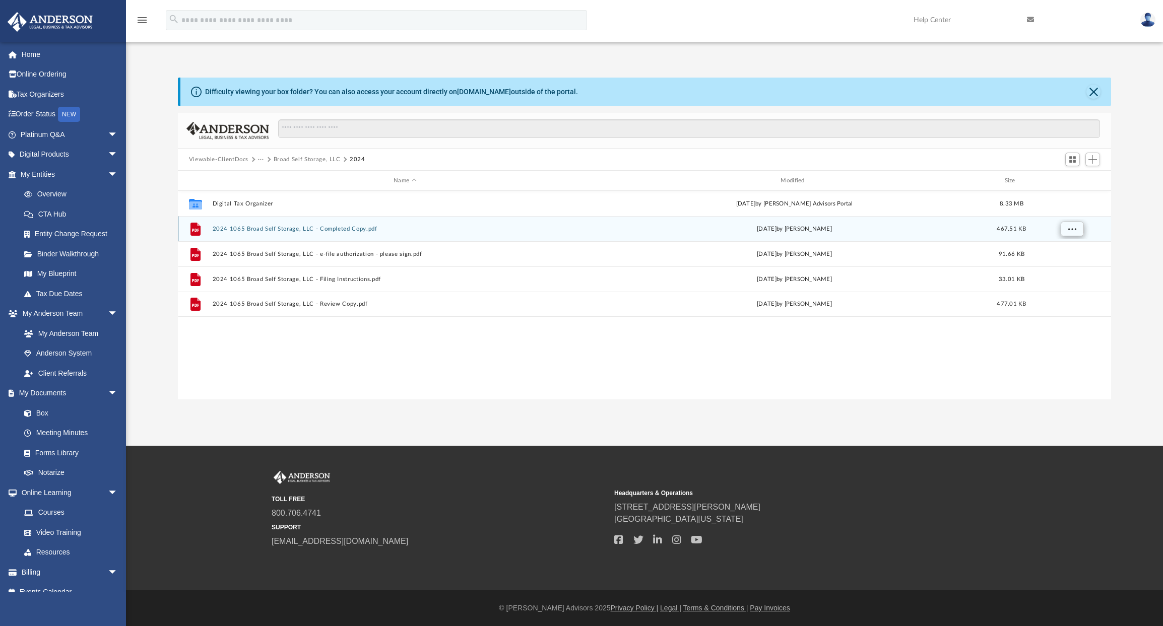
click at [1075, 231] on span "More options" at bounding box center [1071, 229] width 8 height 6
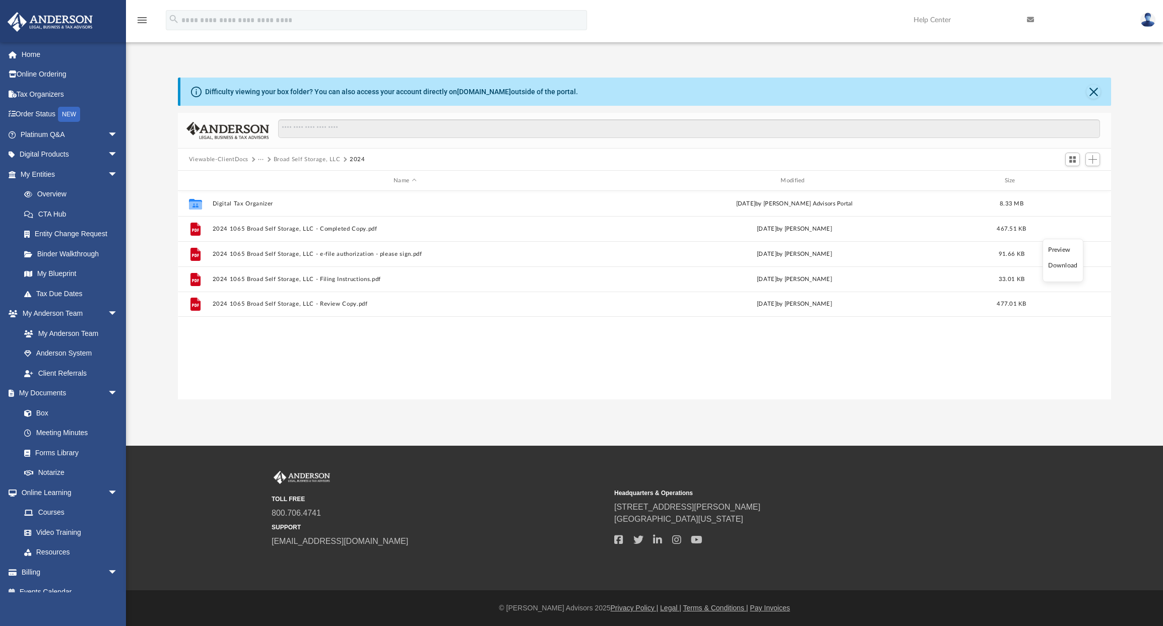
click at [1067, 266] on li "Download" at bounding box center [1062, 265] width 29 height 11
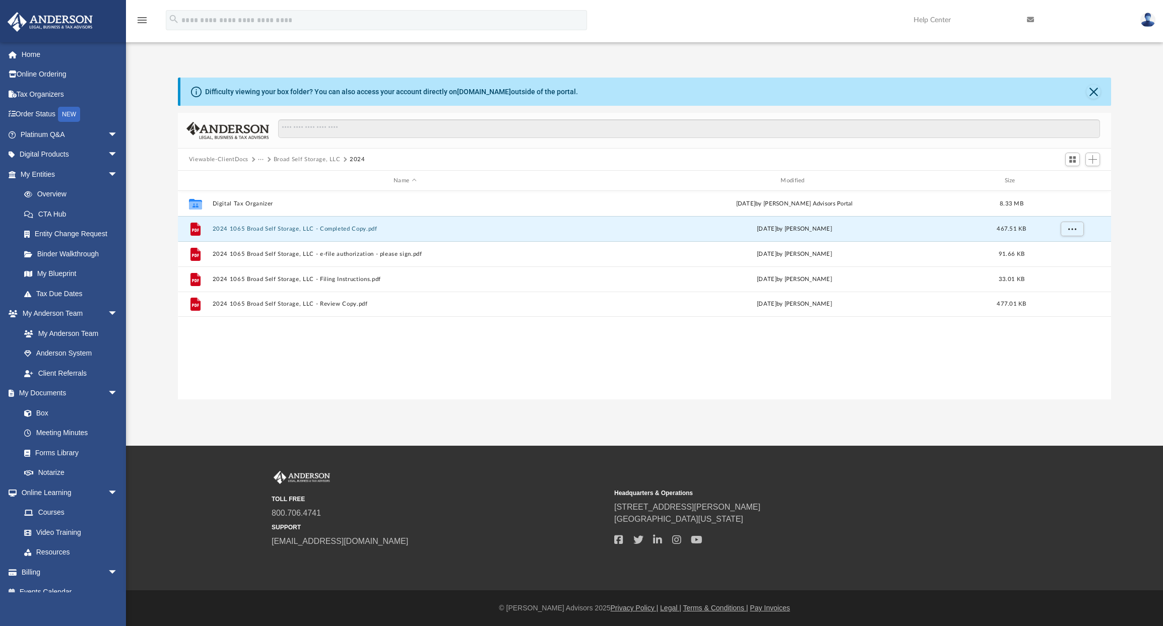
click at [260, 161] on button "···" at bounding box center [261, 159] width 7 height 9
click at [268, 182] on li "Tax" at bounding box center [268, 177] width 10 height 11
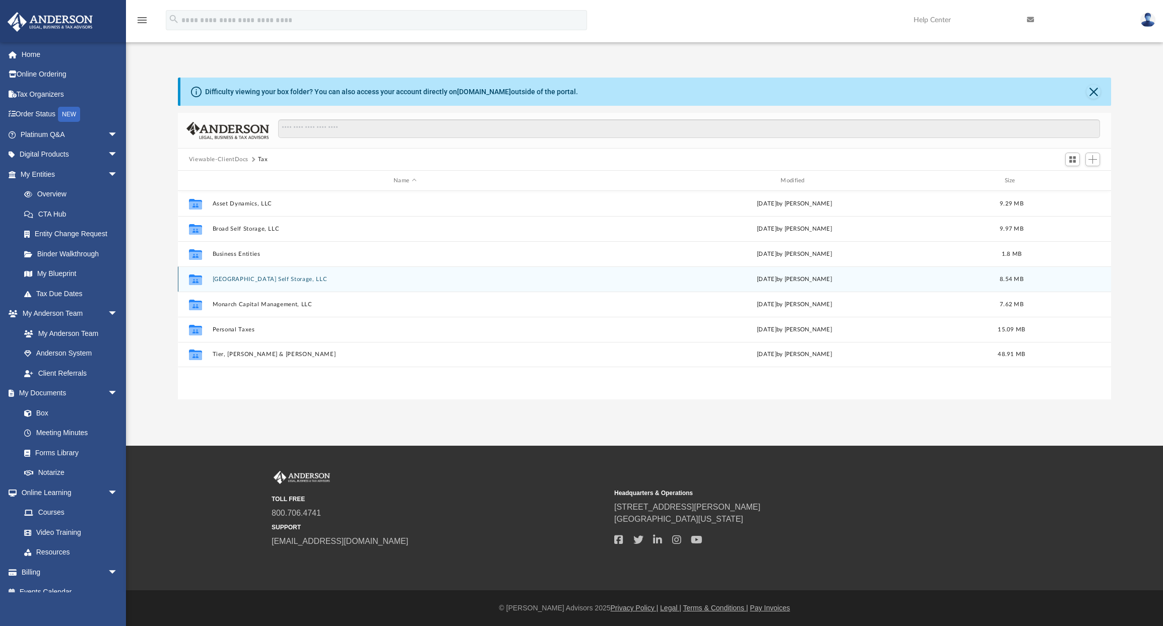
click at [257, 280] on button "[GEOGRAPHIC_DATA] Self Storage, LLC" at bounding box center [404, 279] width 385 height 7
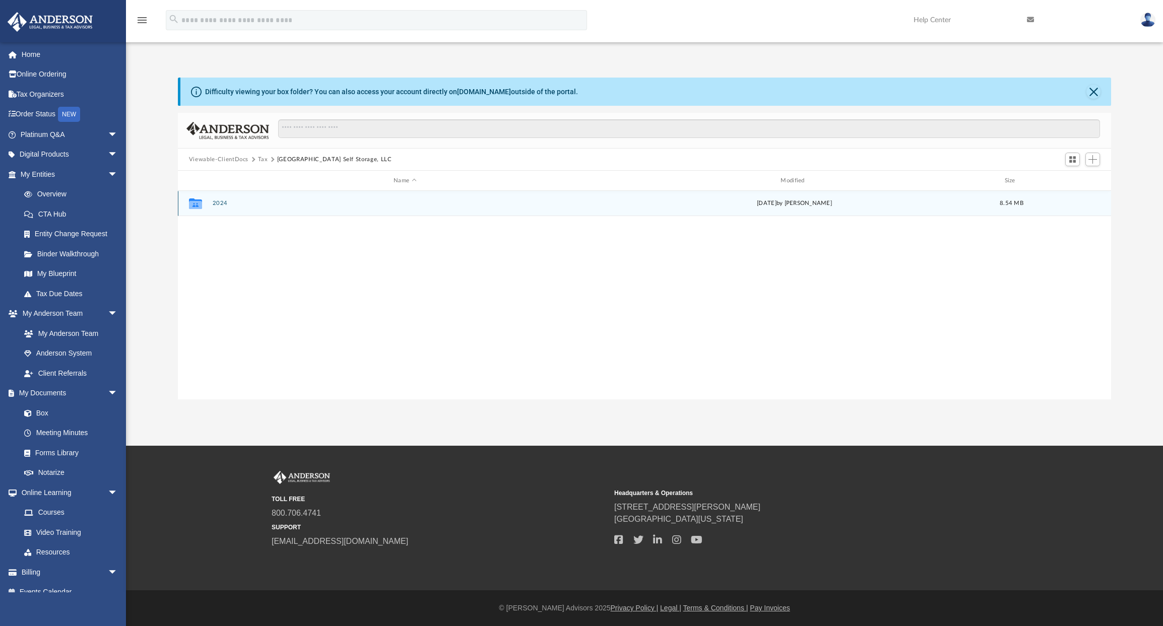
click at [223, 204] on button "2024" at bounding box center [404, 203] width 385 height 7
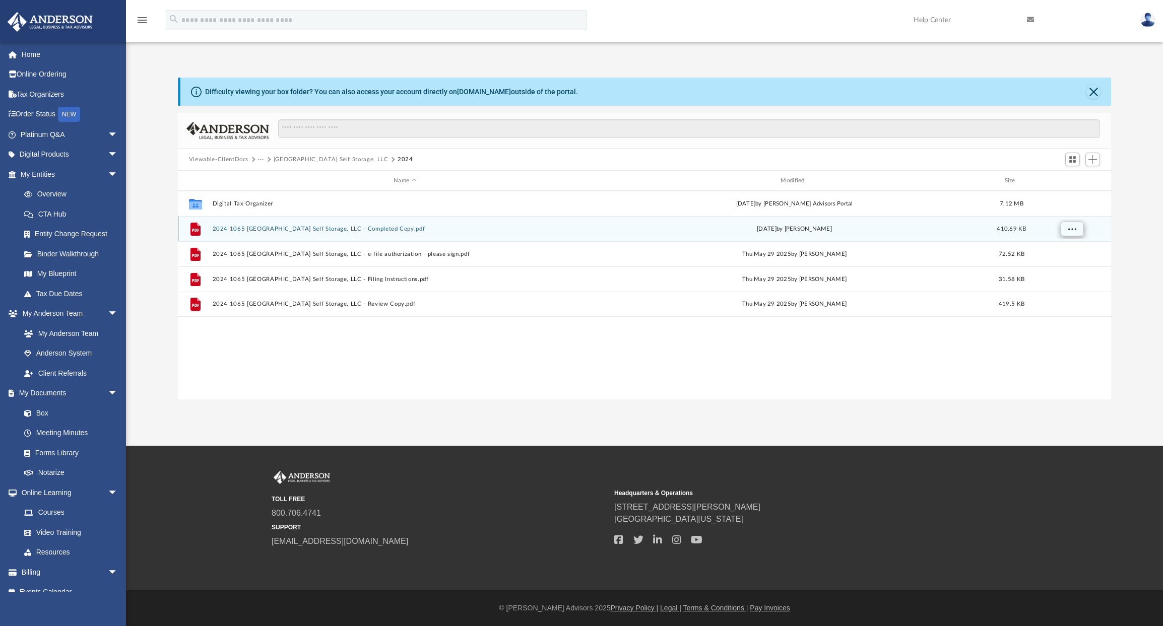
click at [1071, 230] on span "More options" at bounding box center [1071, 229] width 8 height 6
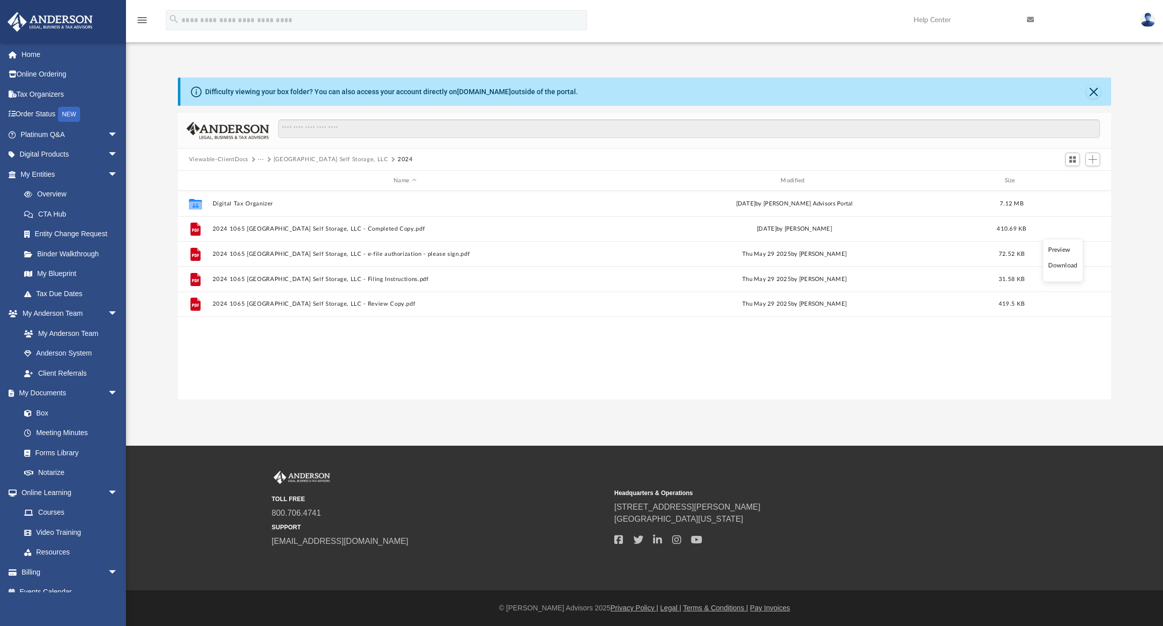
click at [1060, 267] on li "Download" at bounding box center [1062, 265] width 29 height 11
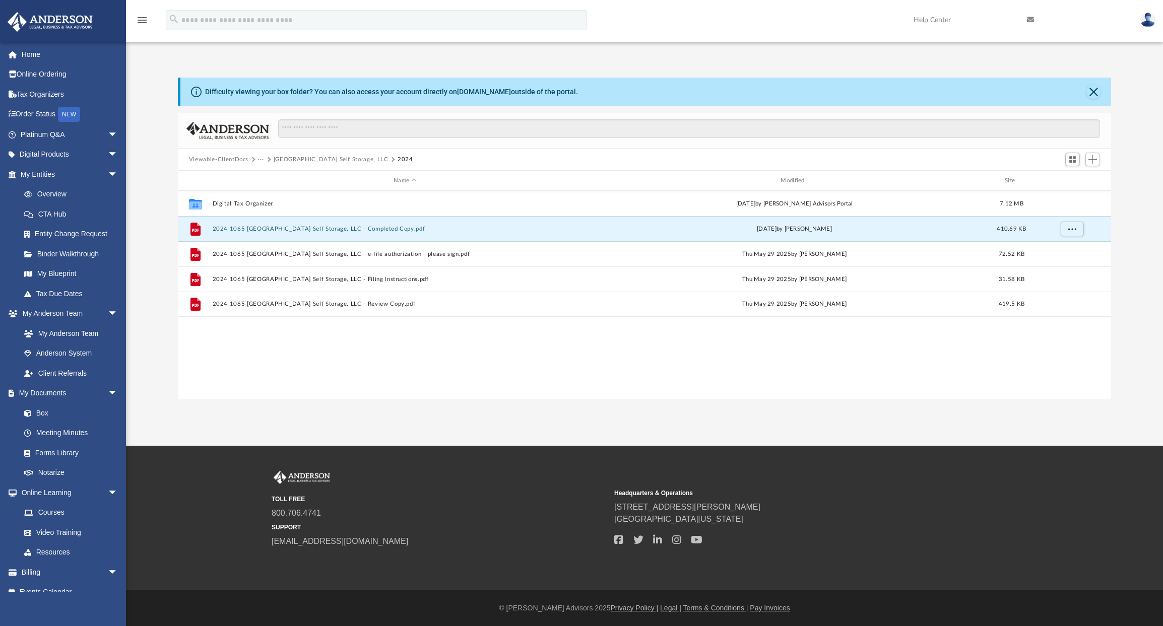
click at [261, 160] on button "···" at bounding box center [261, 159] width 7 height 9
click at [264, 176] on li "Tax" at bounding box center [268, 177] width 10 height 11
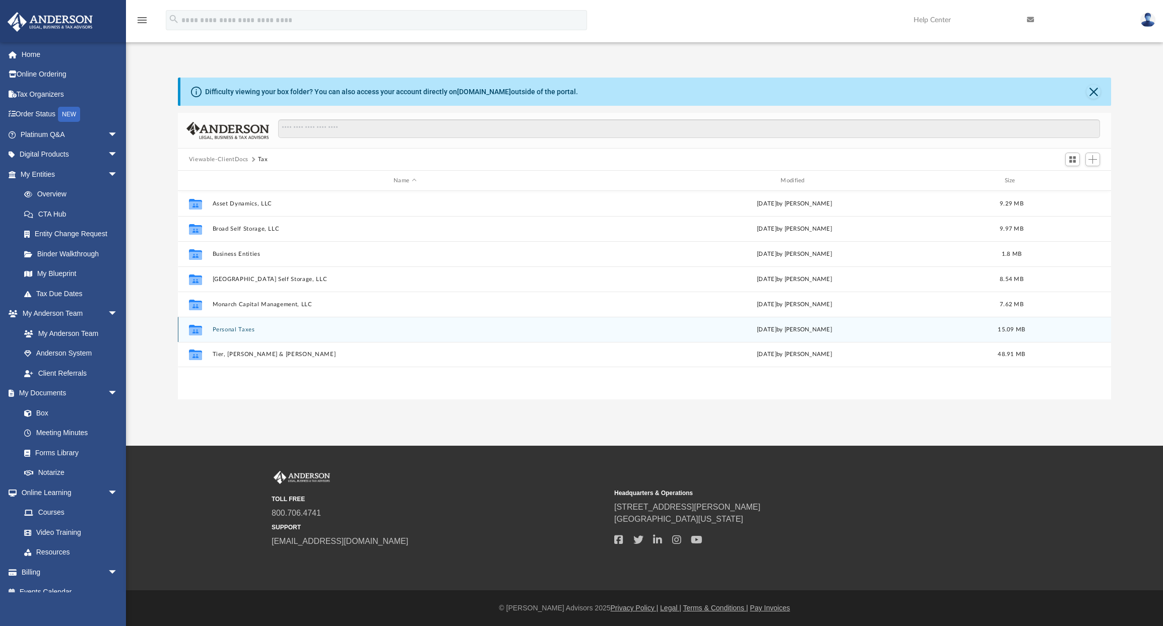
click at [237, 331] on button "Personal Taxes" at bounding box center [404, 329] width 385 height 7
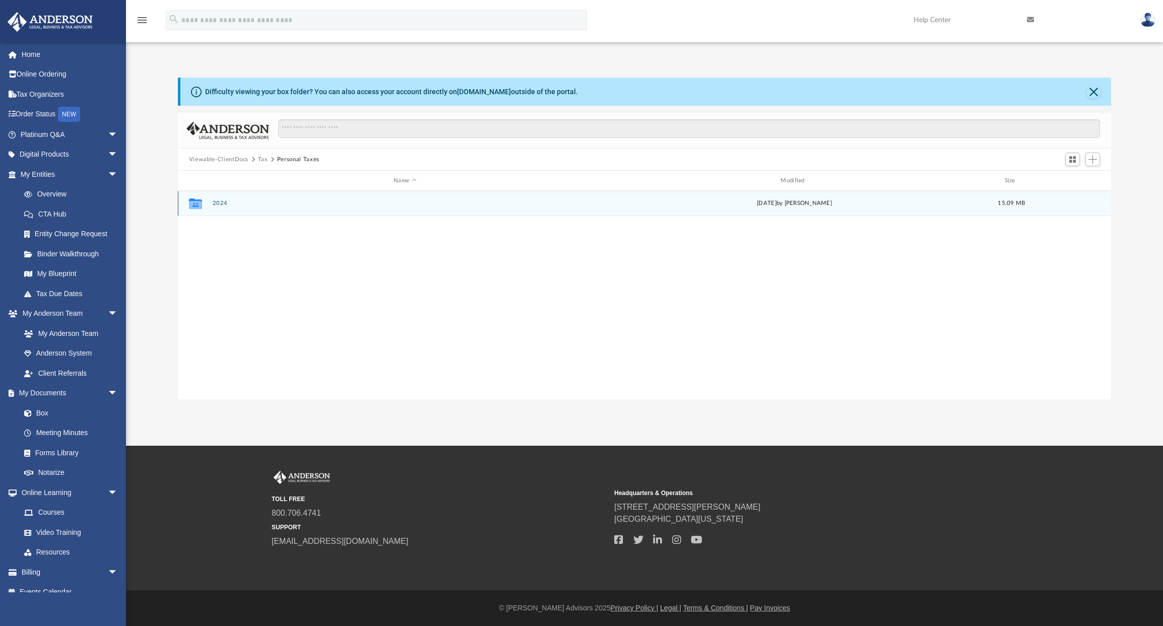
click at [225, 204] on button "2024" at bounding box center [404, 203] width 385 height 7
click at [225, 204] on button "Supporting Docs" at bounding box center [404, 203] width 385 height 7
click at [238, 204] on button "Supporting Docs" at bounding box center [404, 203] width 385 height 7
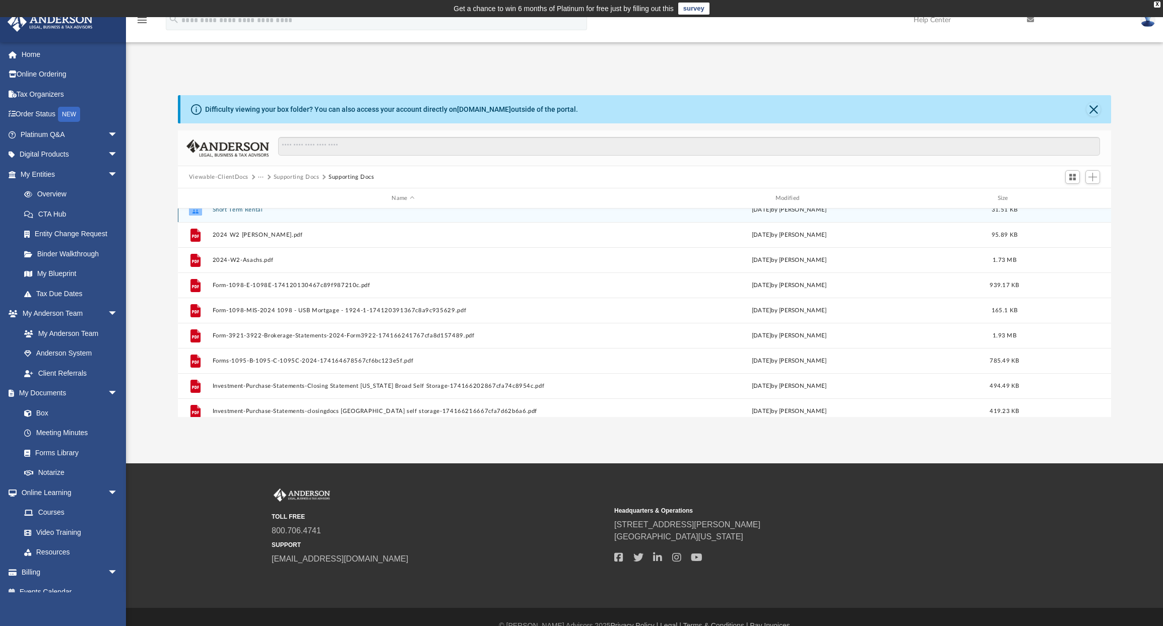
scroll to position [155, 0]
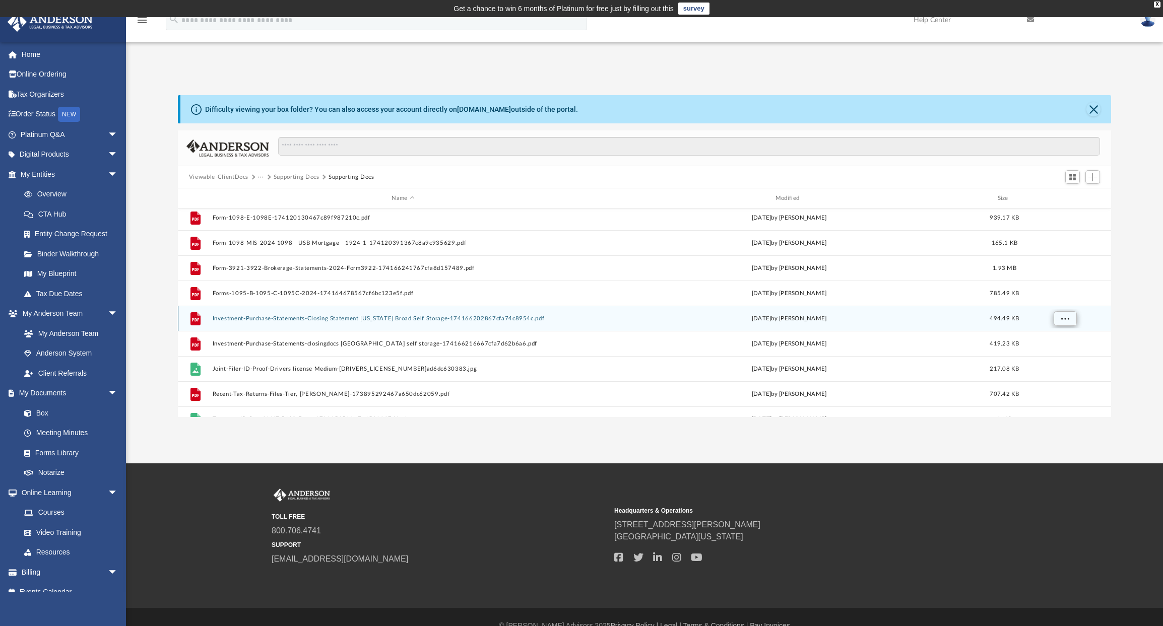
click at [1062, 316] on span "More options" at bounding box center [1064, 318] width 8 height 6
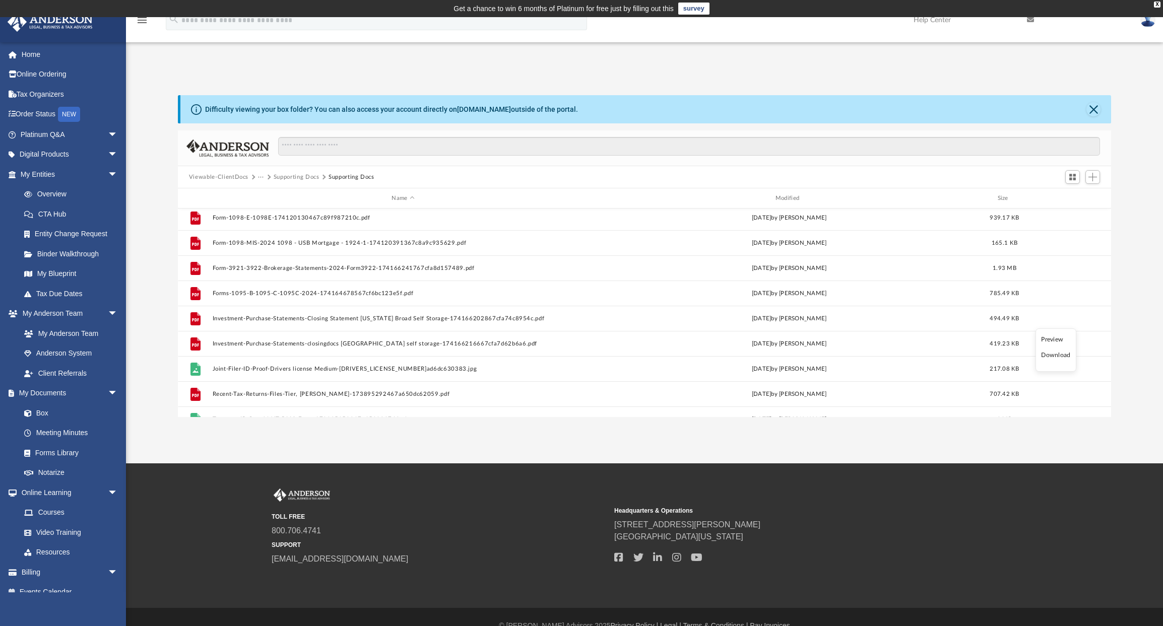
click at [1051, 359] on li "Download" at bounding box center [1055, 355] width 29 height 11
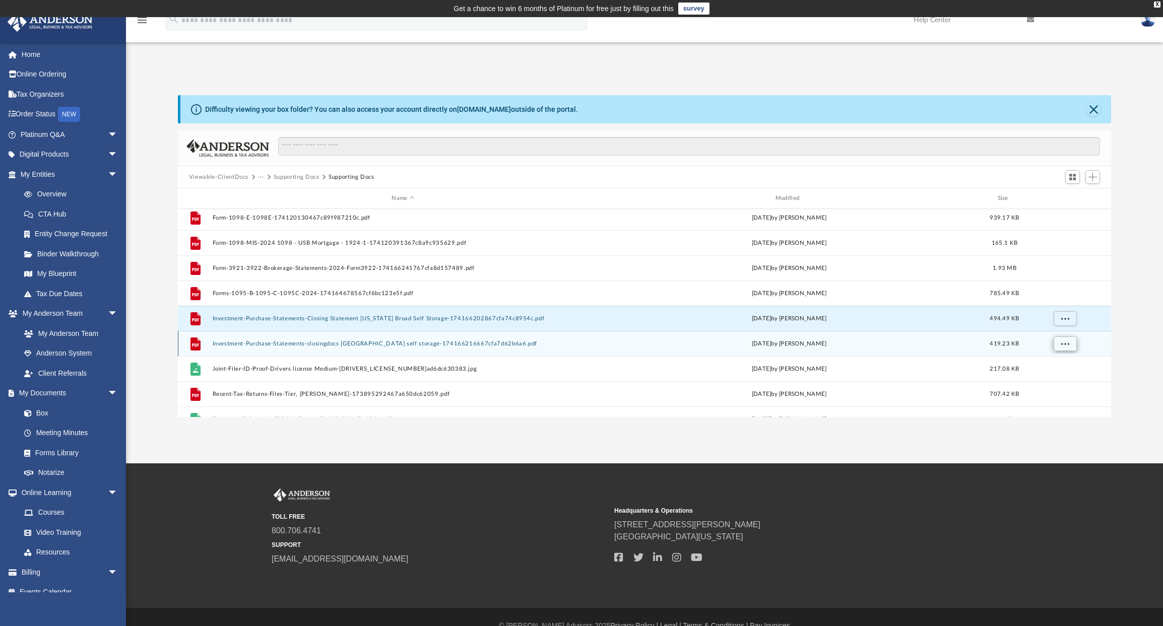
click at [1063, 341] on span "More options" at bounding box center [1064, 344] width 8 height 6
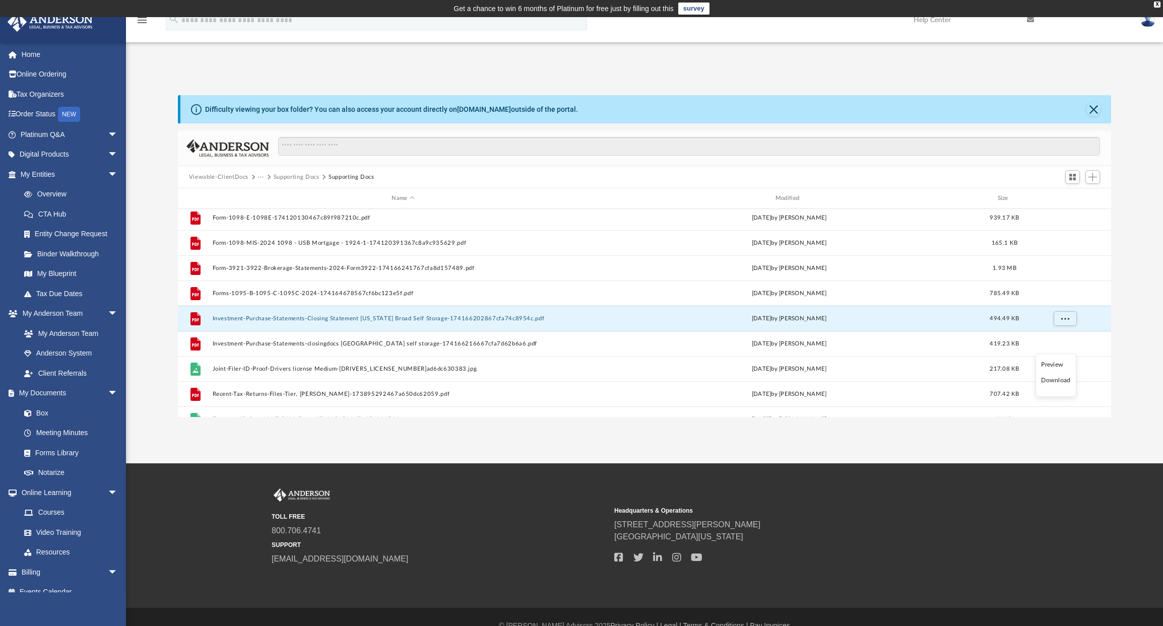
click at [1053, 382] on li "Download" at bounding box center [1055, 380] width 29 height 11
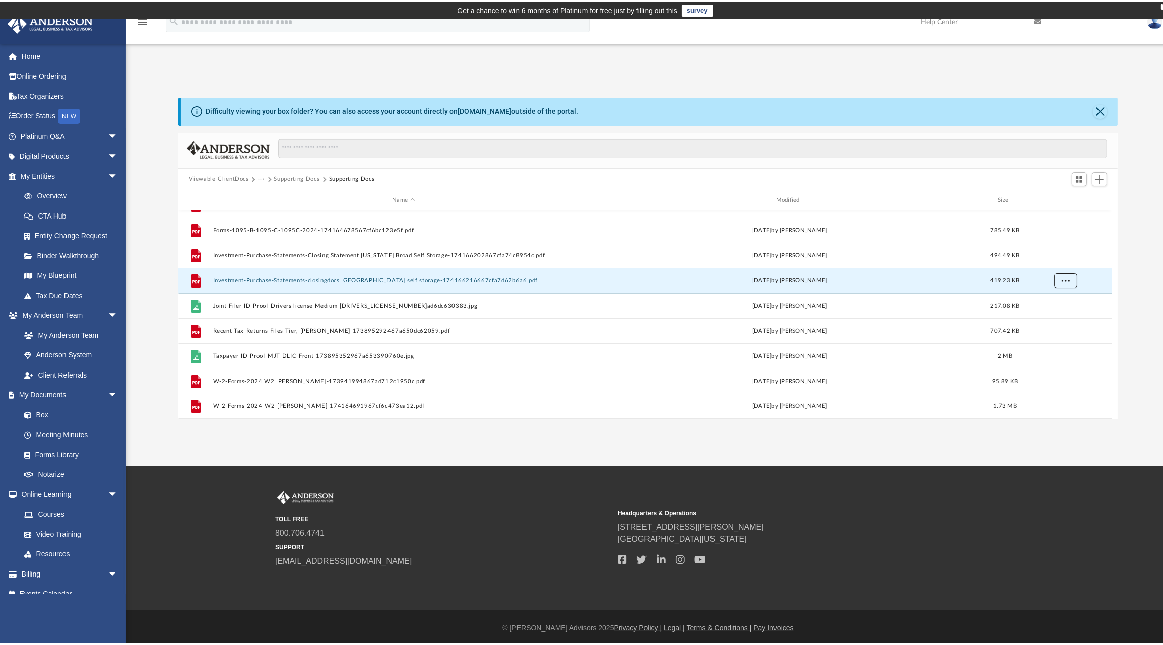
scroll to position [222, 926]
